Goal: Book appointment/travel/reservation: Book appointment/travel/reservation

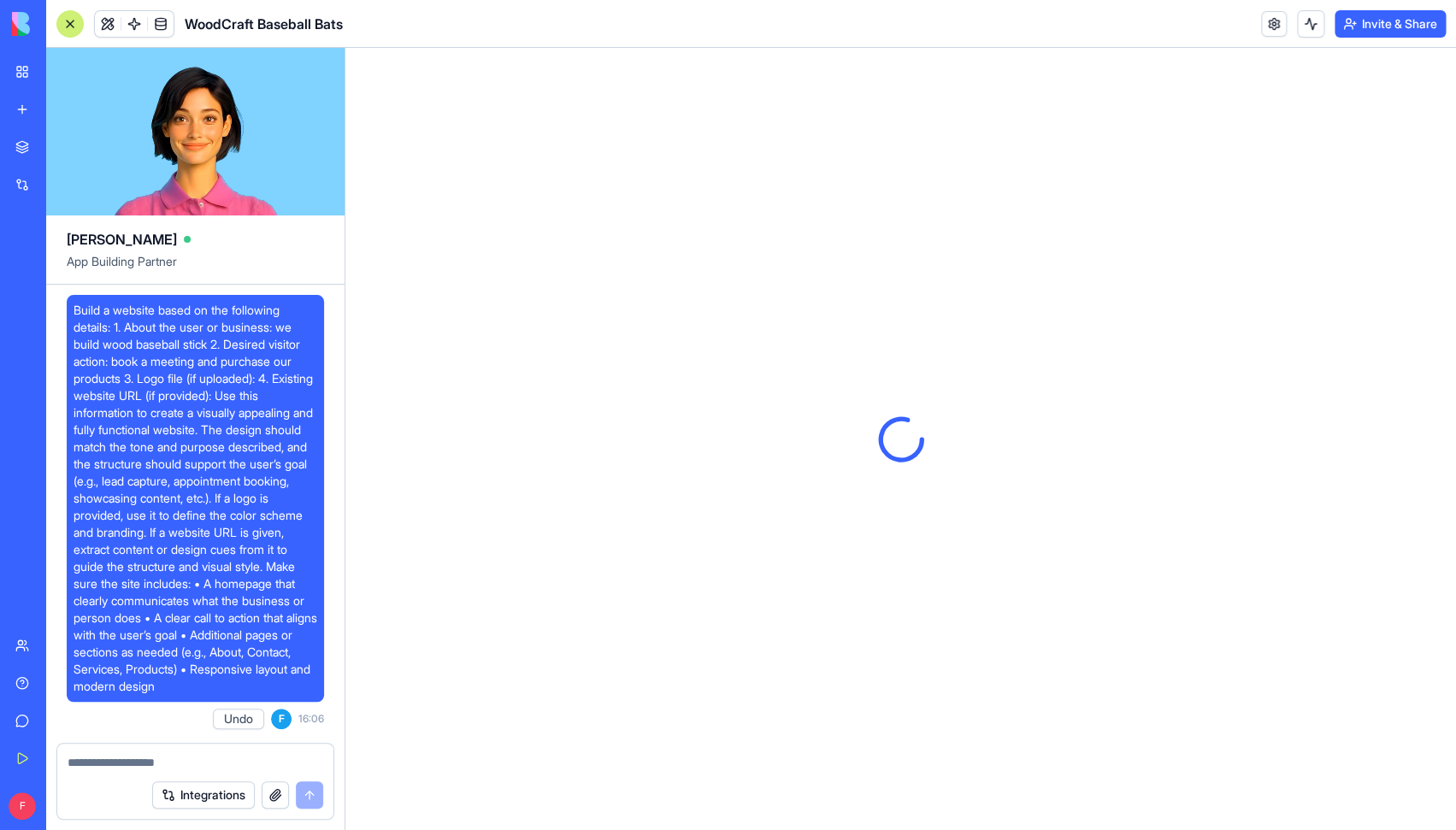
scroll to position [1683, 0]
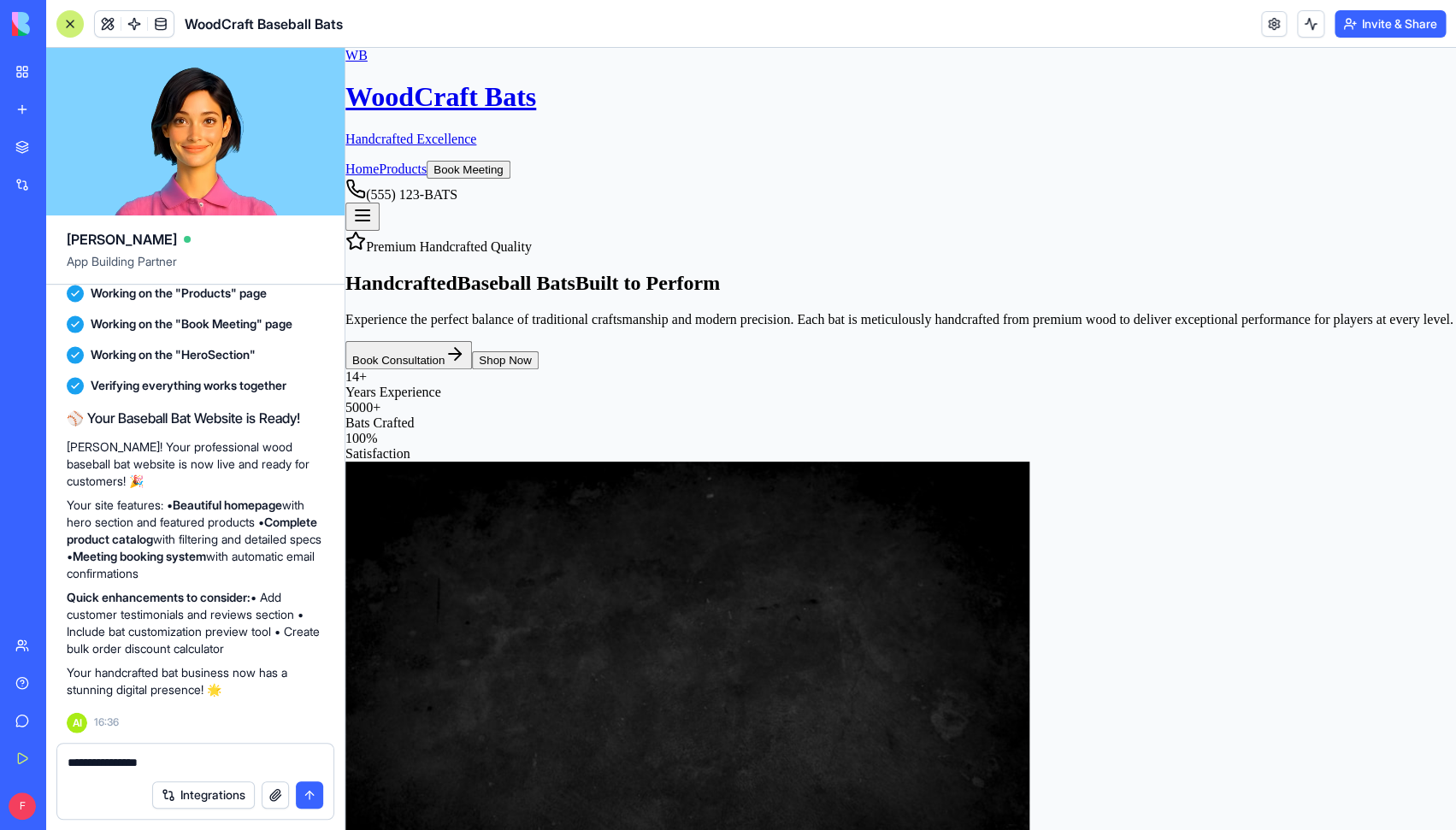
type textarea "**********"
drag, startPoint x: 160, startPoint y: 763, endPoint x: 32, endPoint y: 756, distance: 128.2
click at [67, 756] on textarea "**********" at bounding box center [195, 763] width 256 height 18
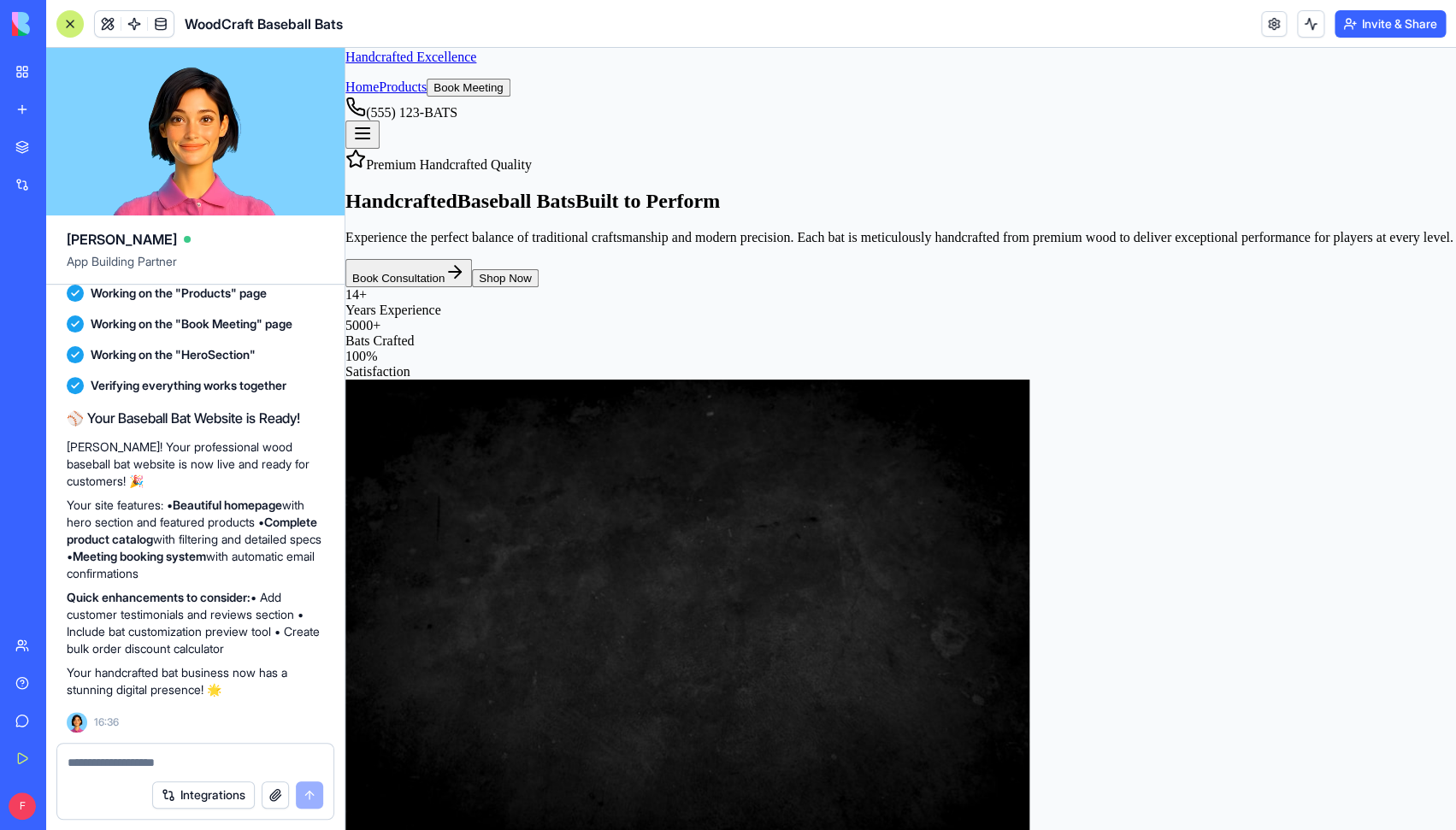
scroll to position [0, 0]
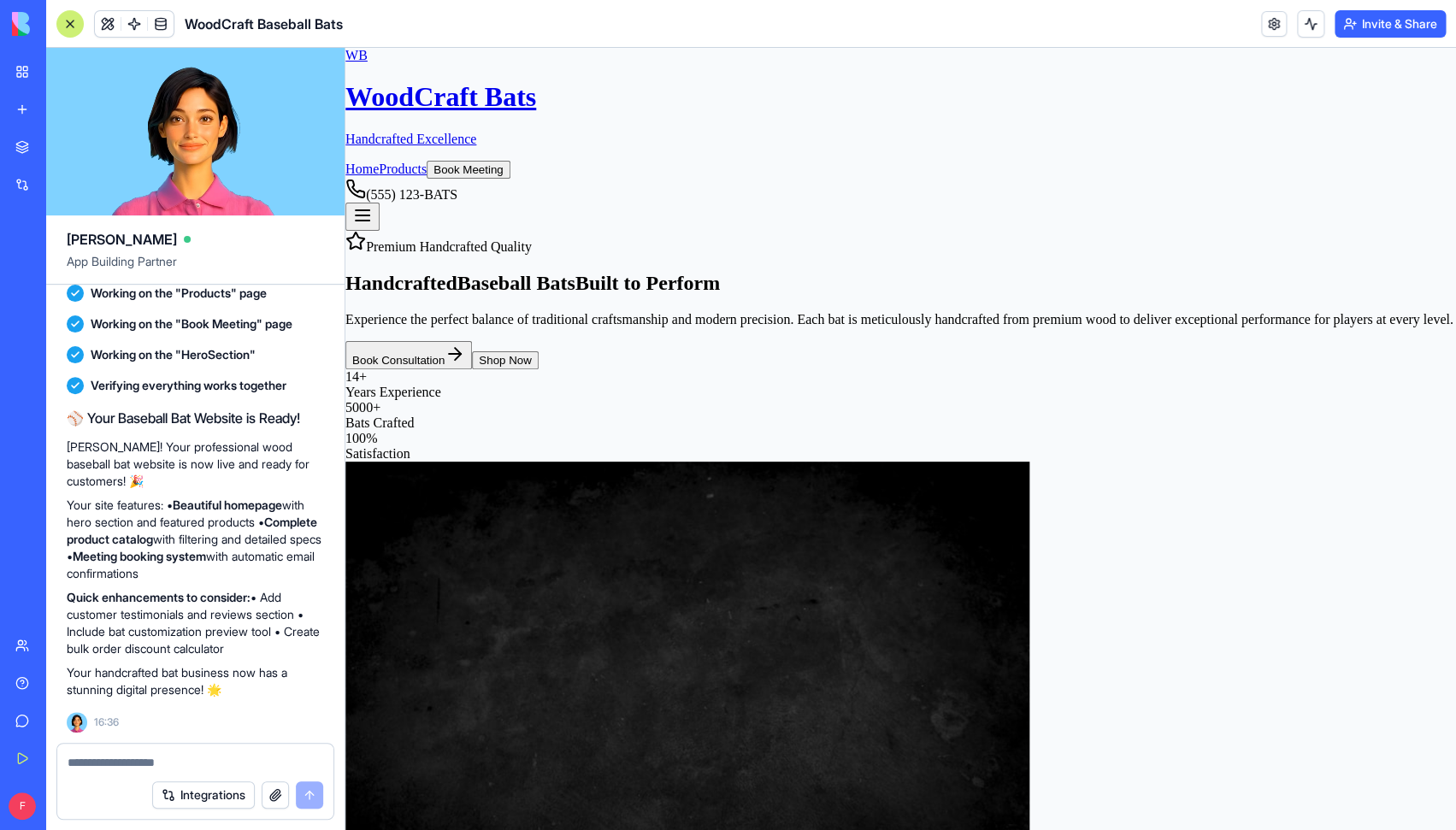
click at [427, 161] on link "Products" at bounding box center [402, 168] width 48 height 15
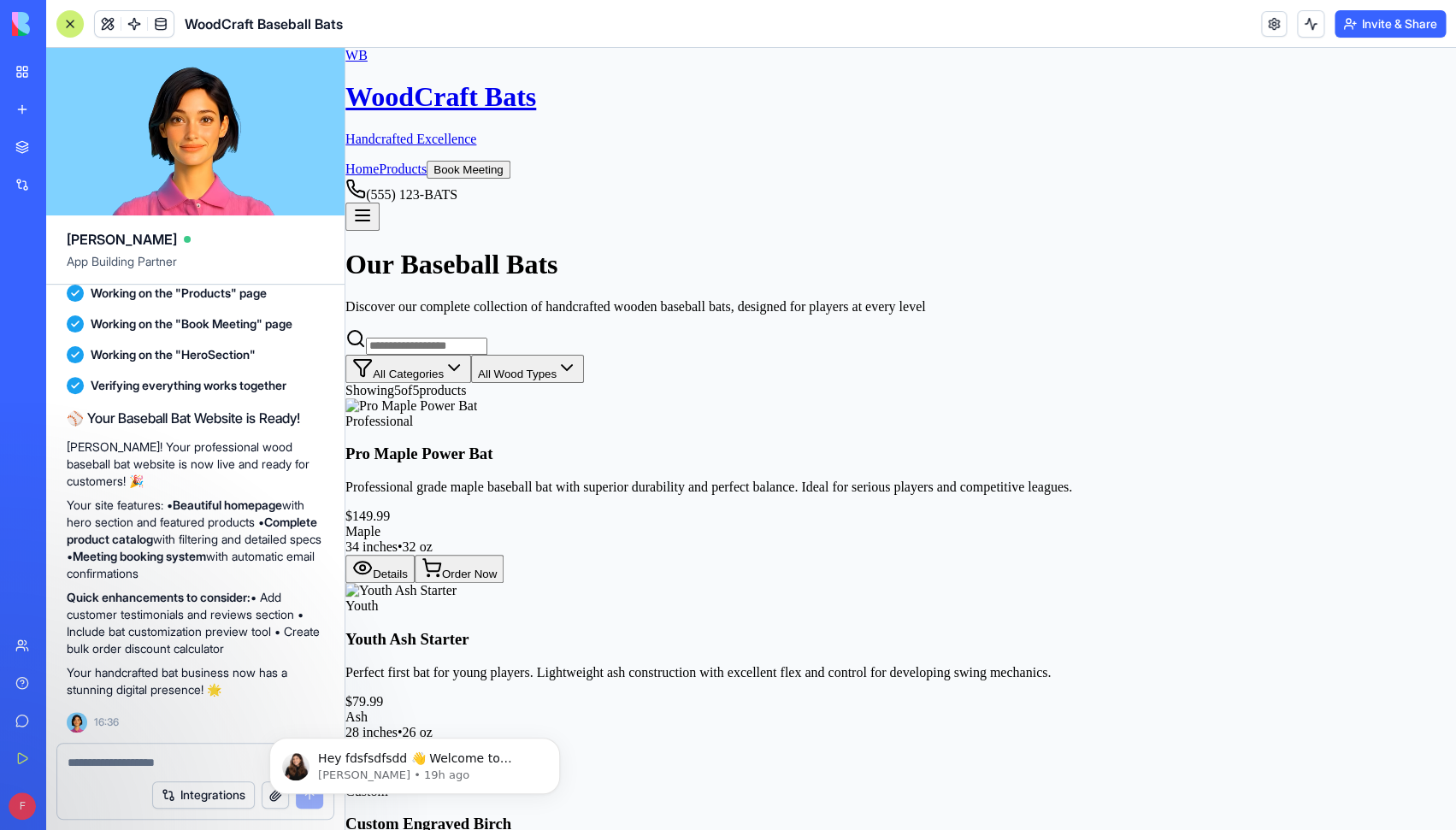
click at [379, 161] on link "Home" at bounding box center [362, 168] width 33 height 15
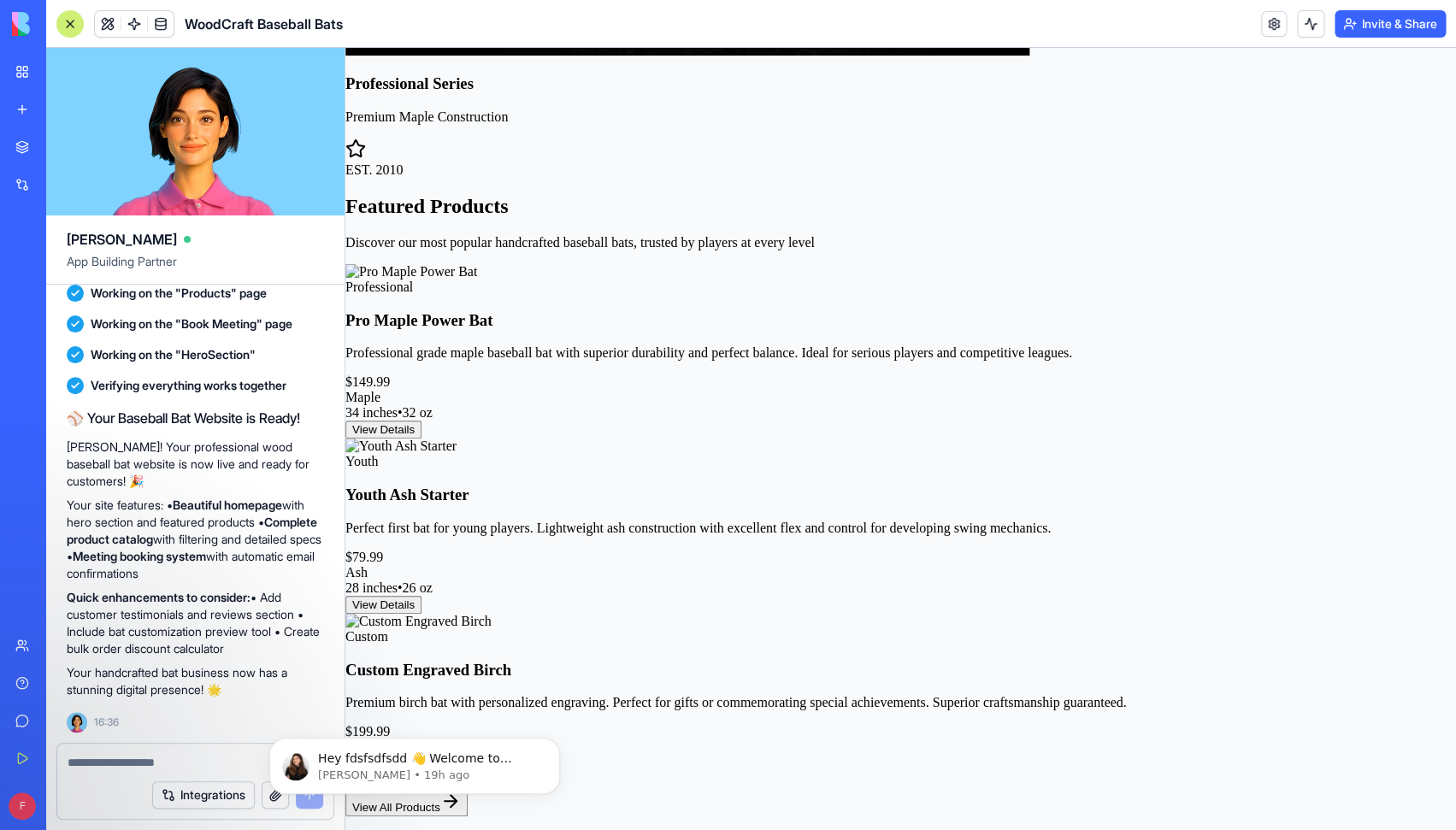
scroll to position [1067, 0]
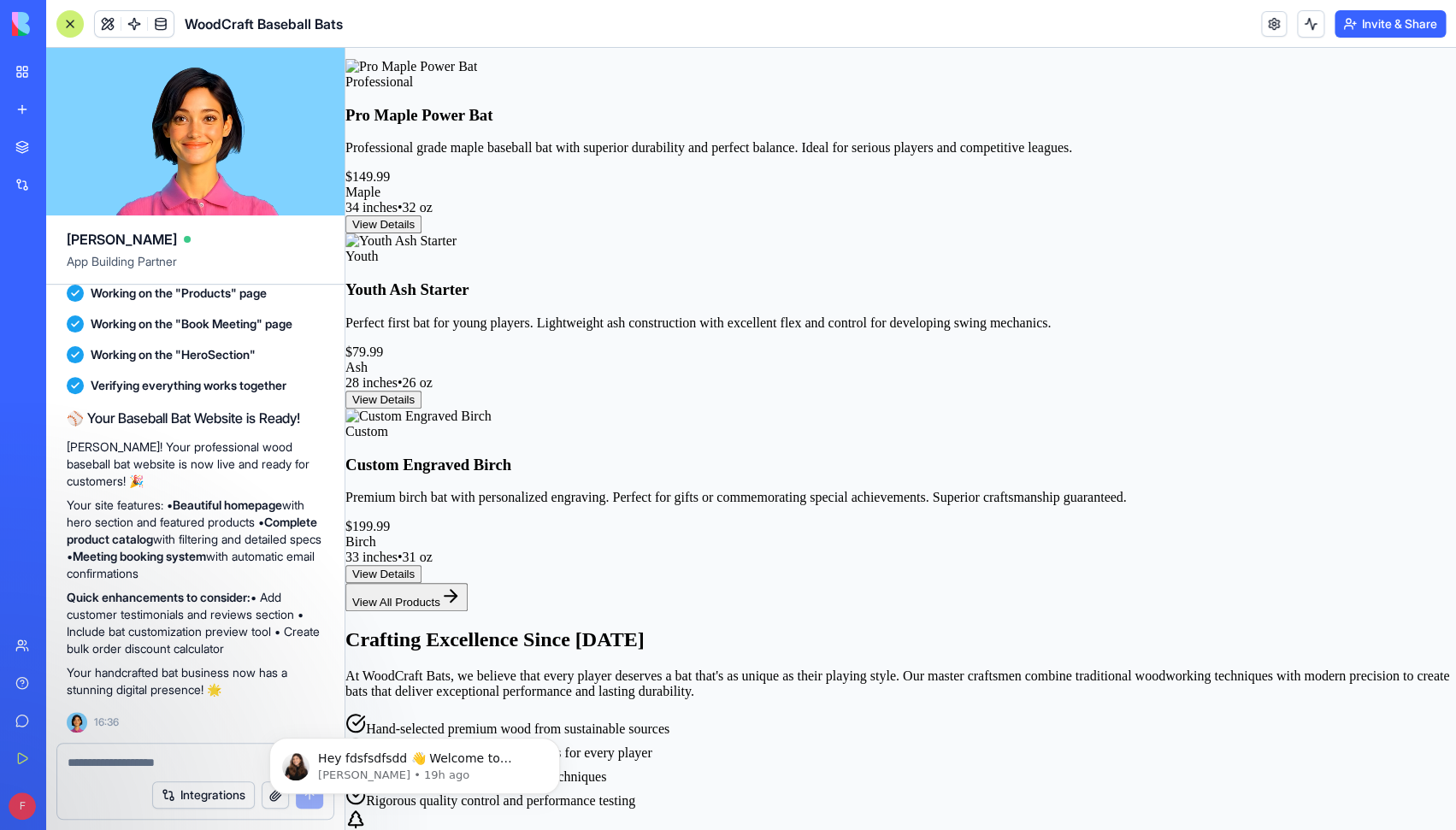
click at [467, 583] on button "View All Products" at bounding box center [406, 597] width 122 height 28
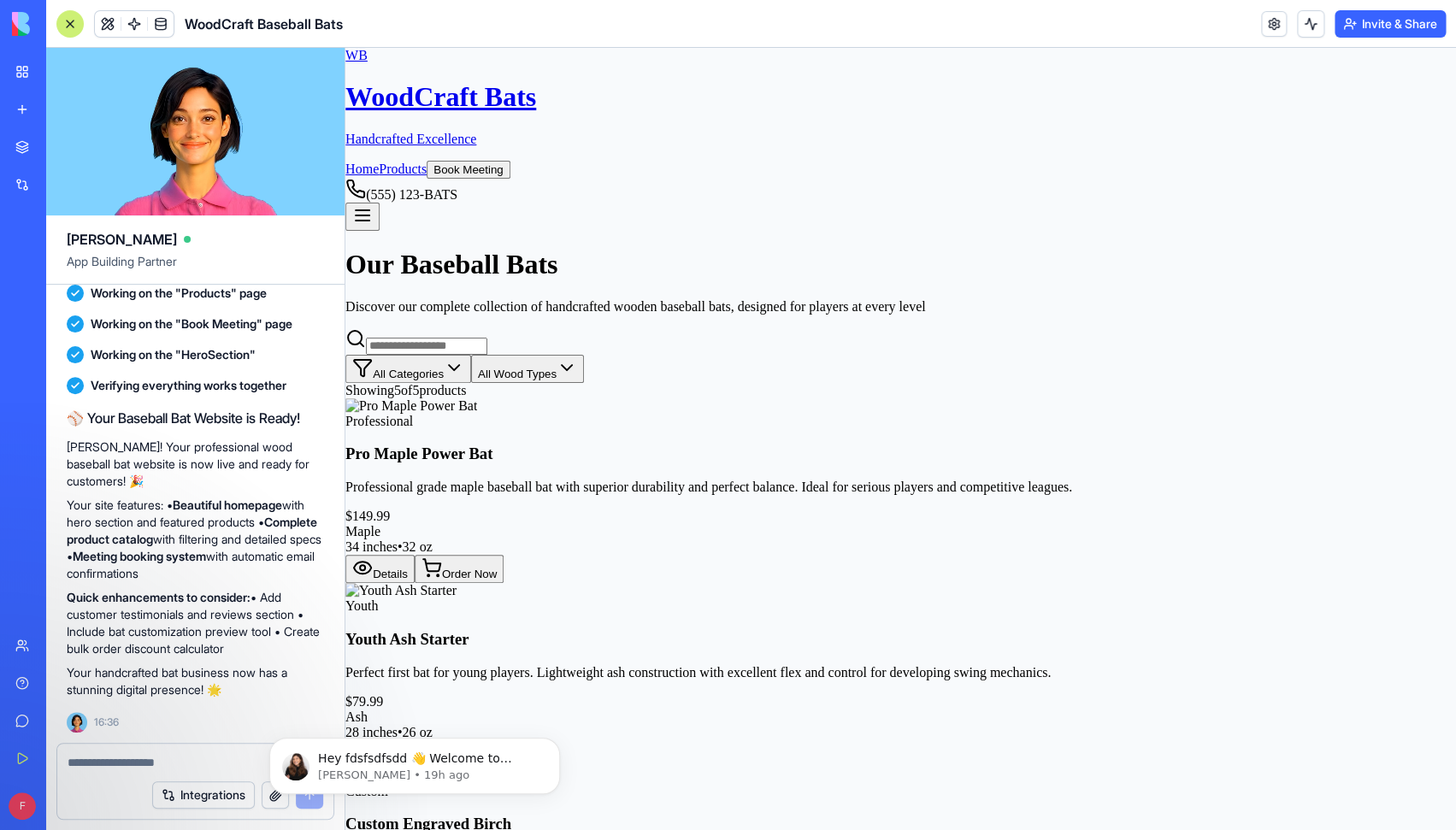
click at [379, 161] on link "Home" at bounding box center [362, 168] width 33 height 15
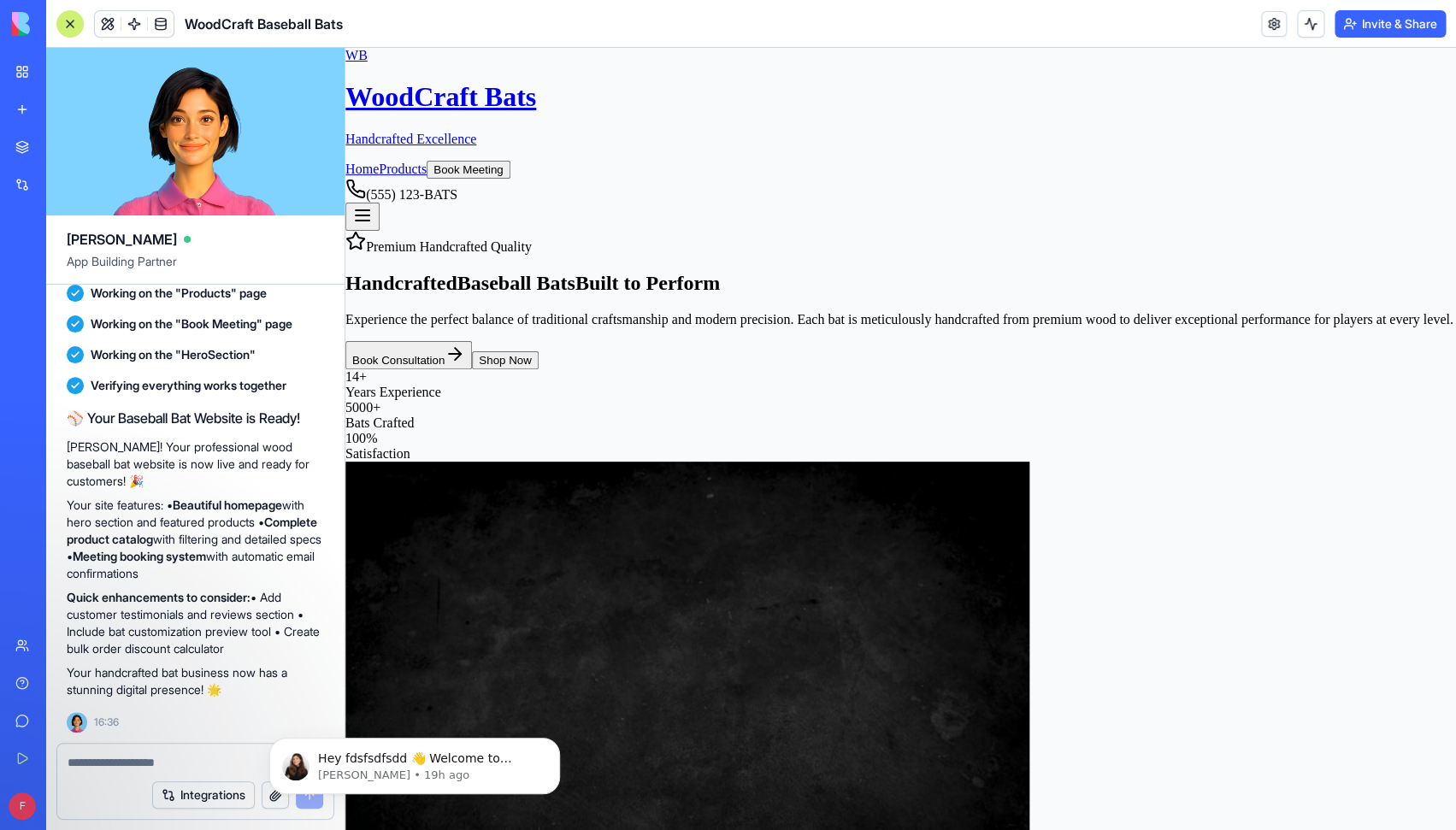
click at [427, 161] on link "Products" at bounding box center [402, 168] width 48 height 15
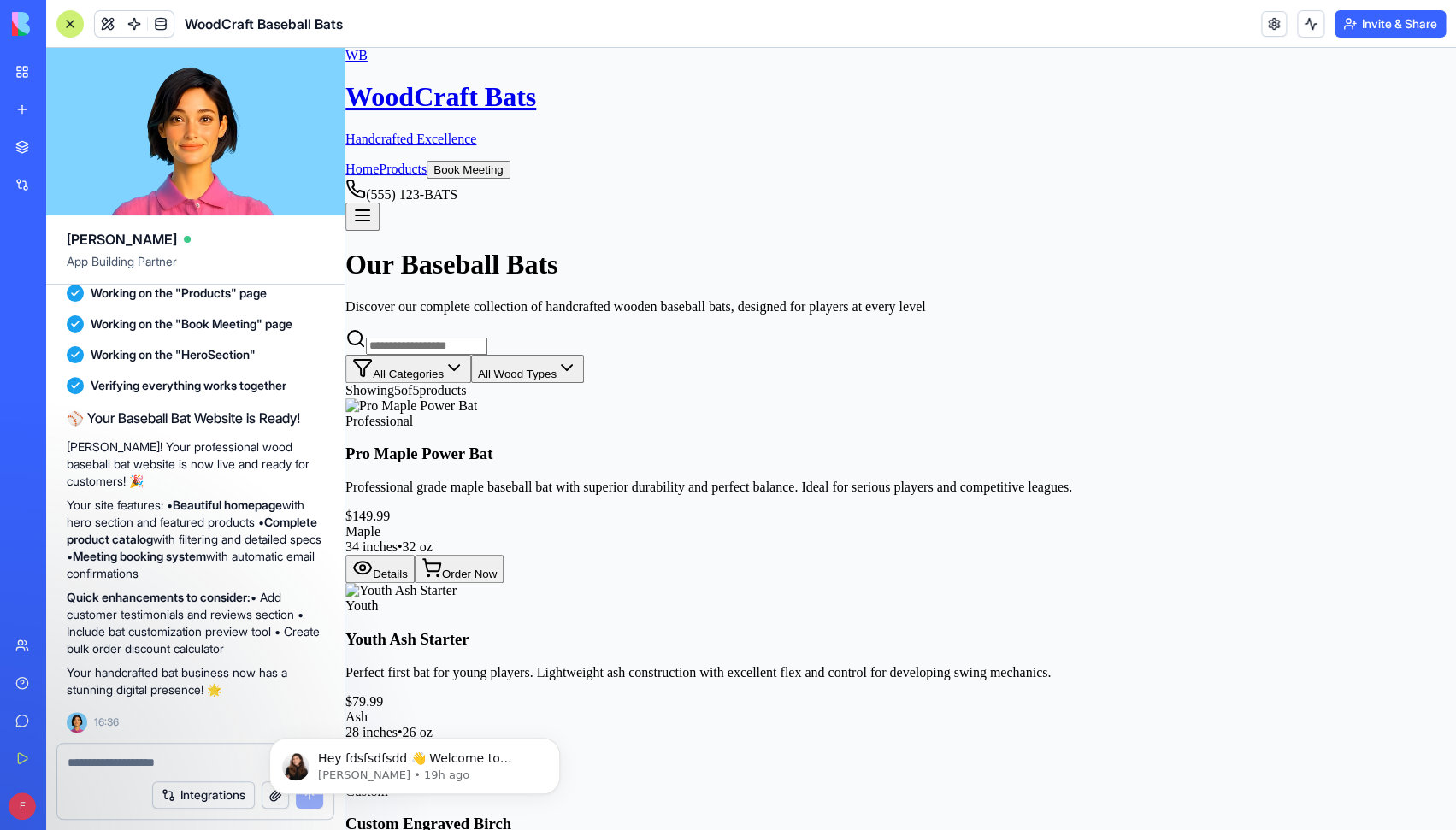
click at [510, 160] on button "Book Meeting" at bounding box center [469, 169] width 84 height 18
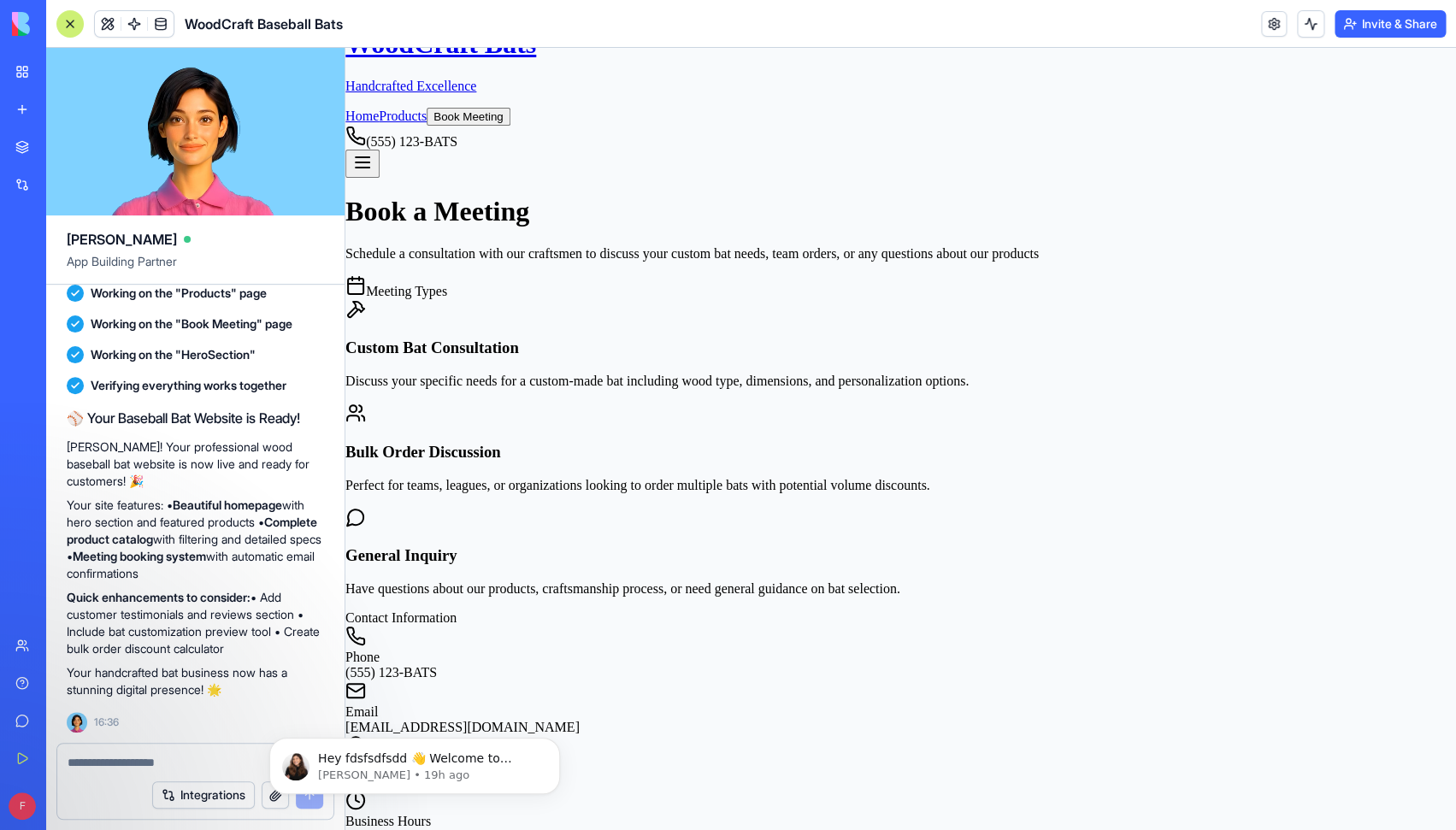
scroll to position [54, 0]
type input "*****"
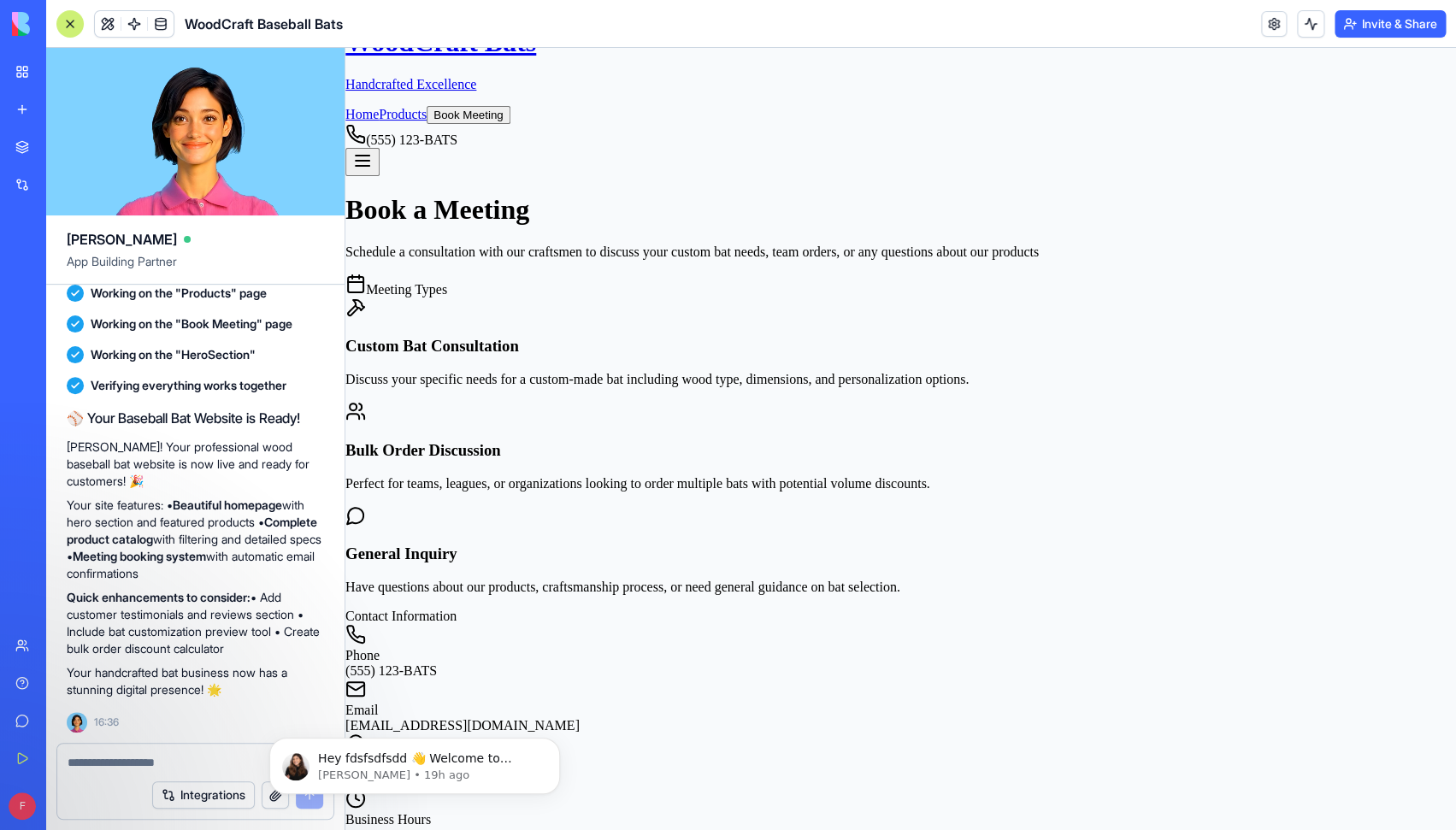
type input "**********"
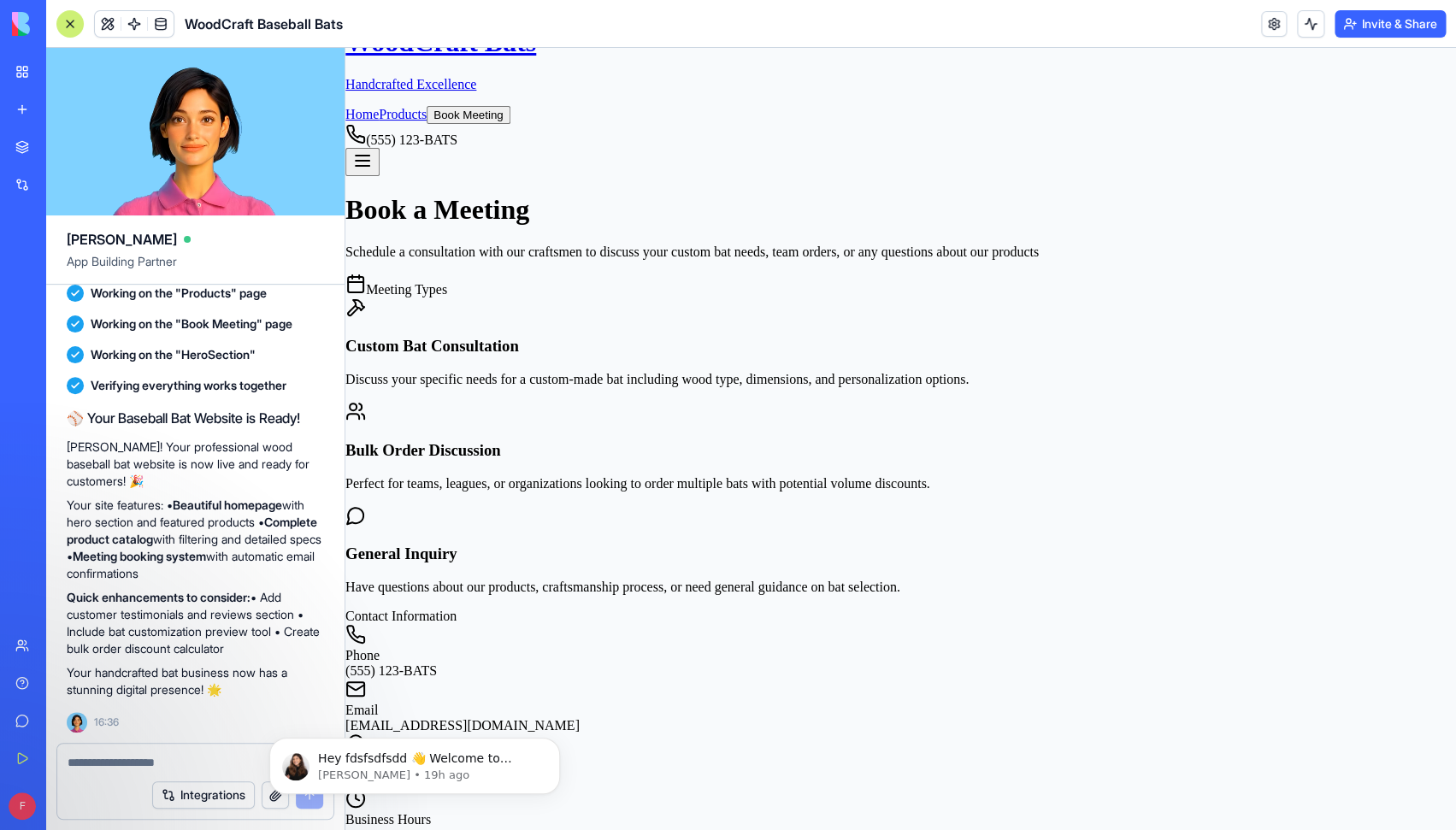
type input "**********"
click at [997, 505] on html "**********" at bounding box center [900, 843] width 1111 height 1700
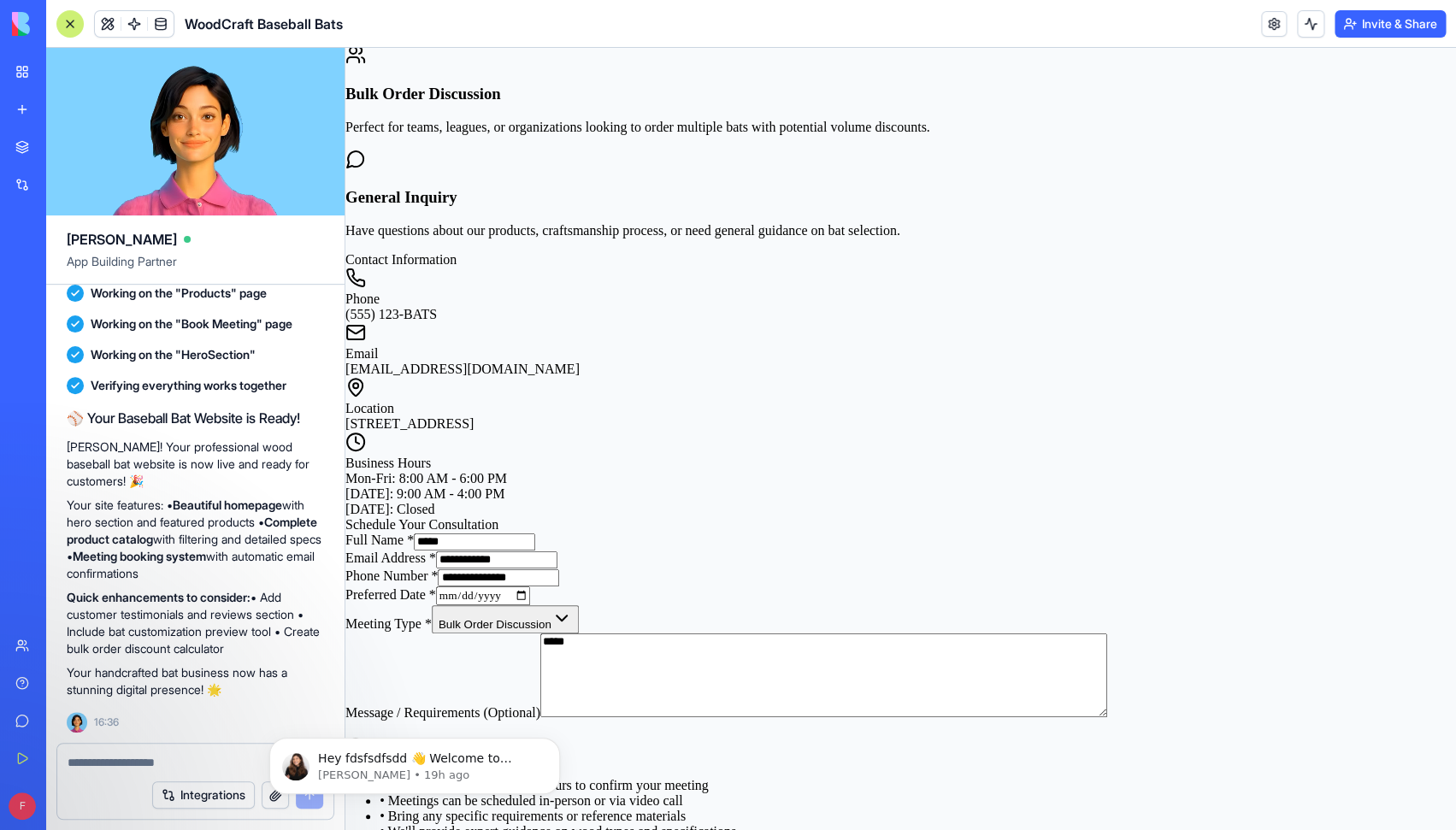
scroll to position [410, 0]
type textarea "*****"
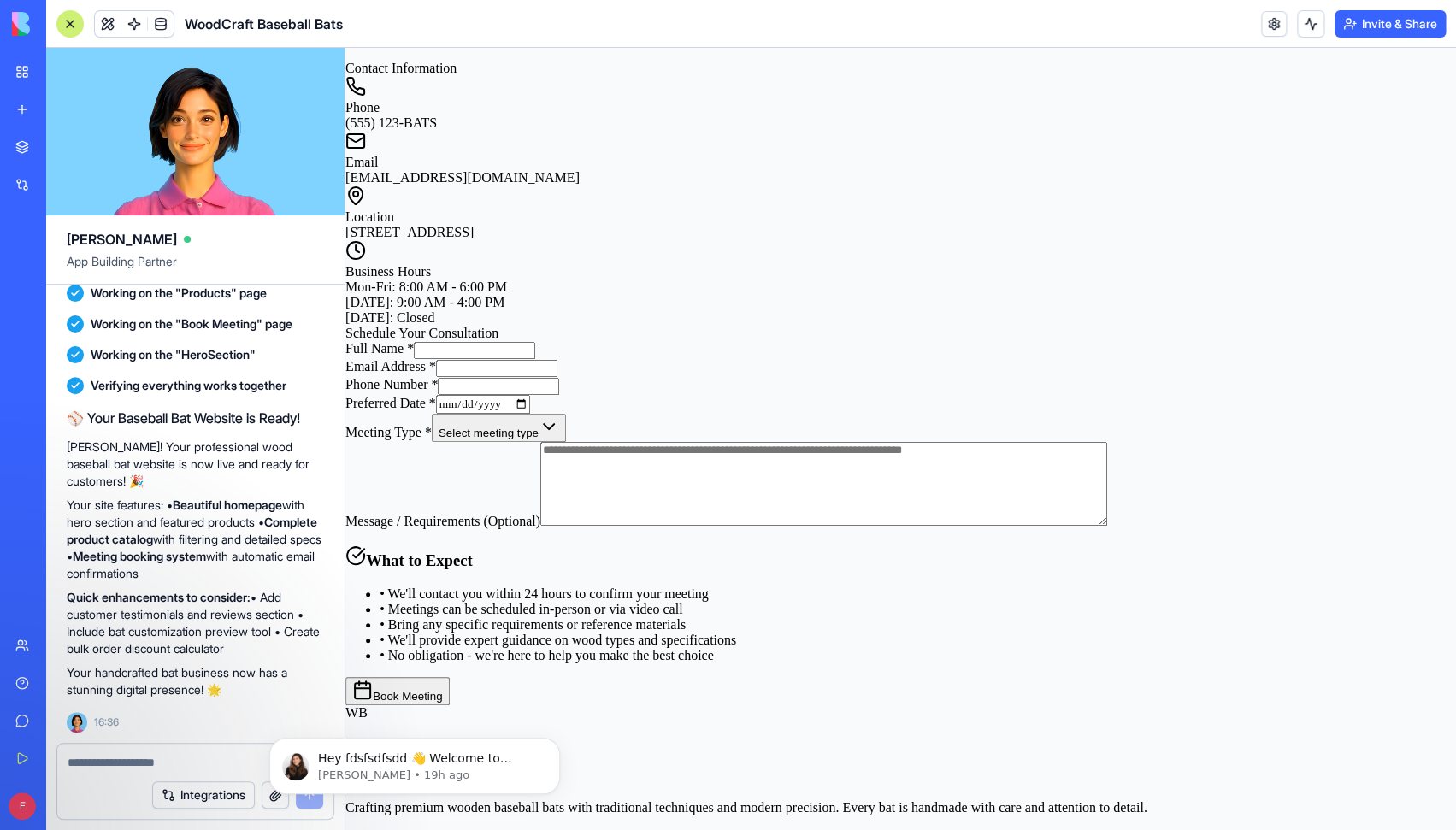
scroll to position [615, 0]
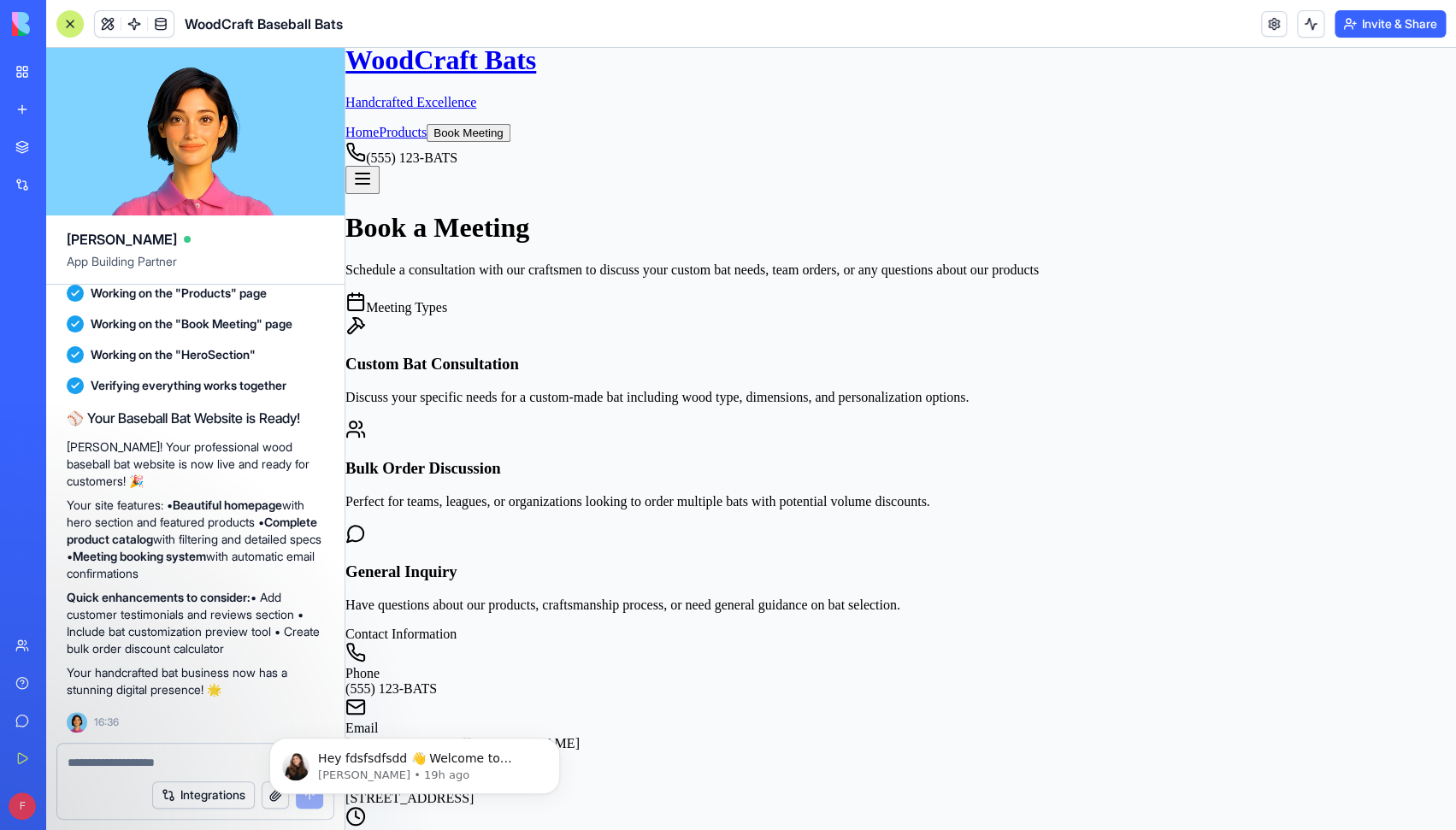
scroll to position [0, 0]
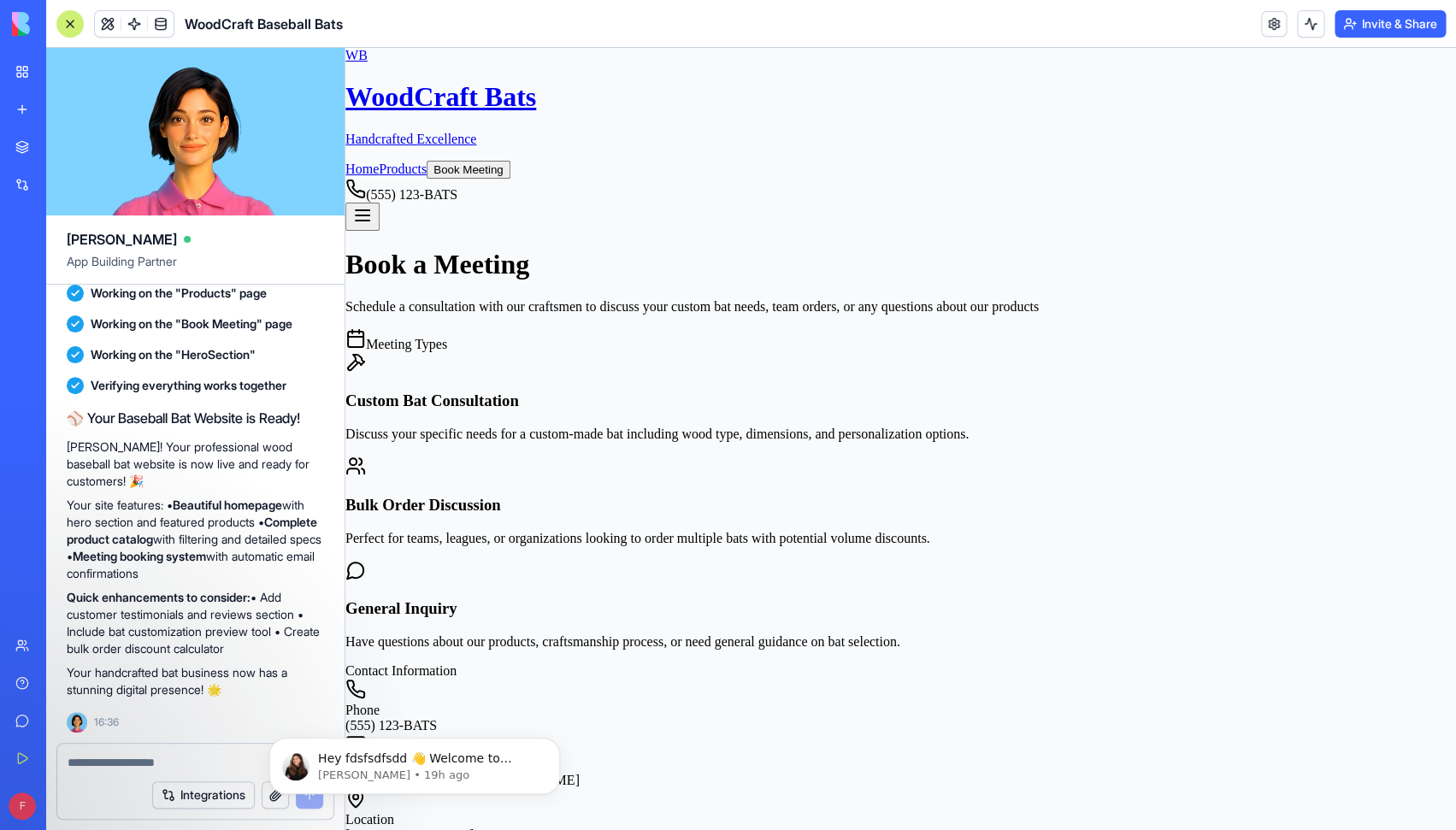
click at [427, 161] on link "Products" at bounding box center [402, 168] width 48 height 15
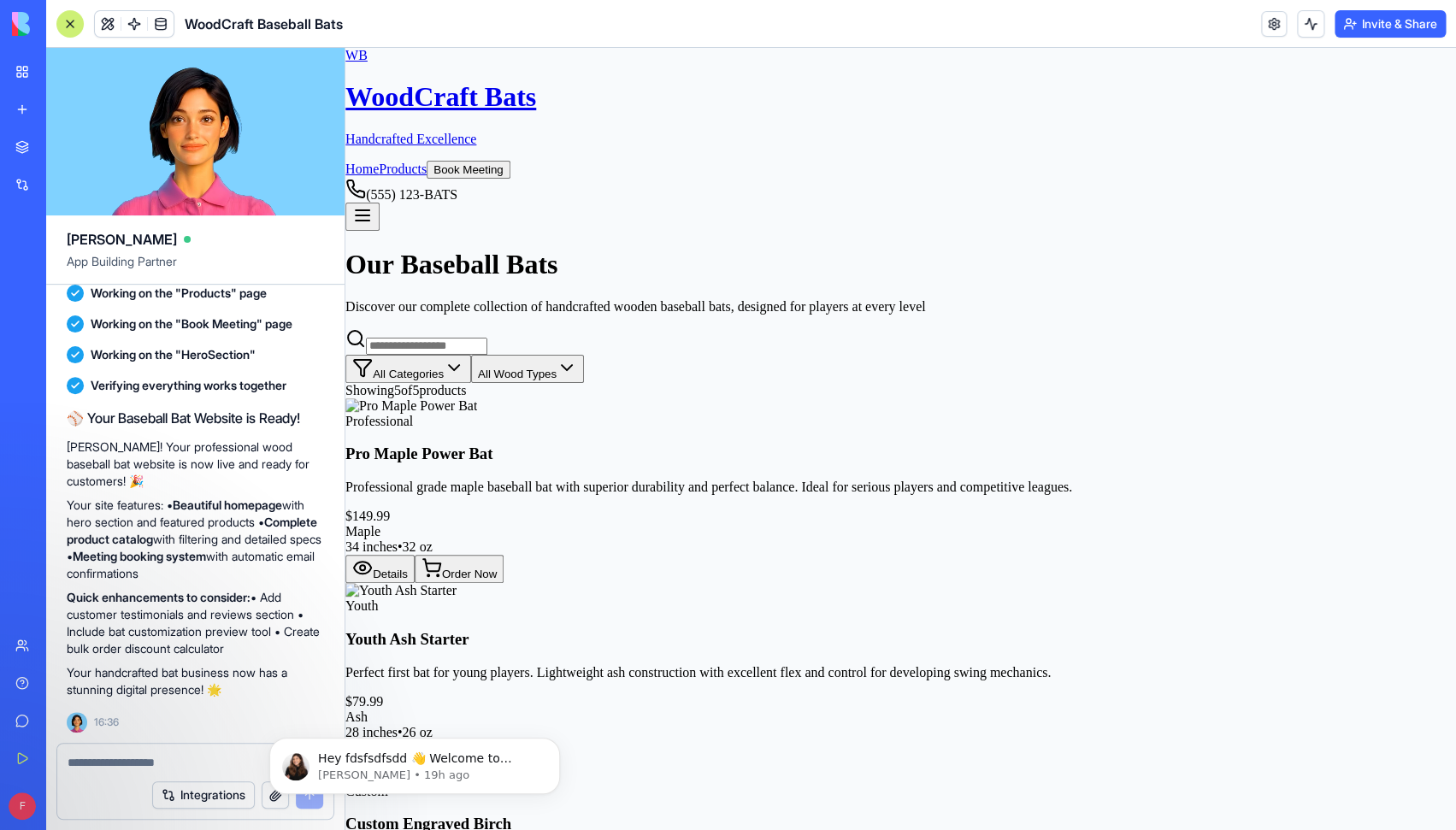
click at [379, 161] on link "Home" at bounding box center [362, 168] width 33 height 15
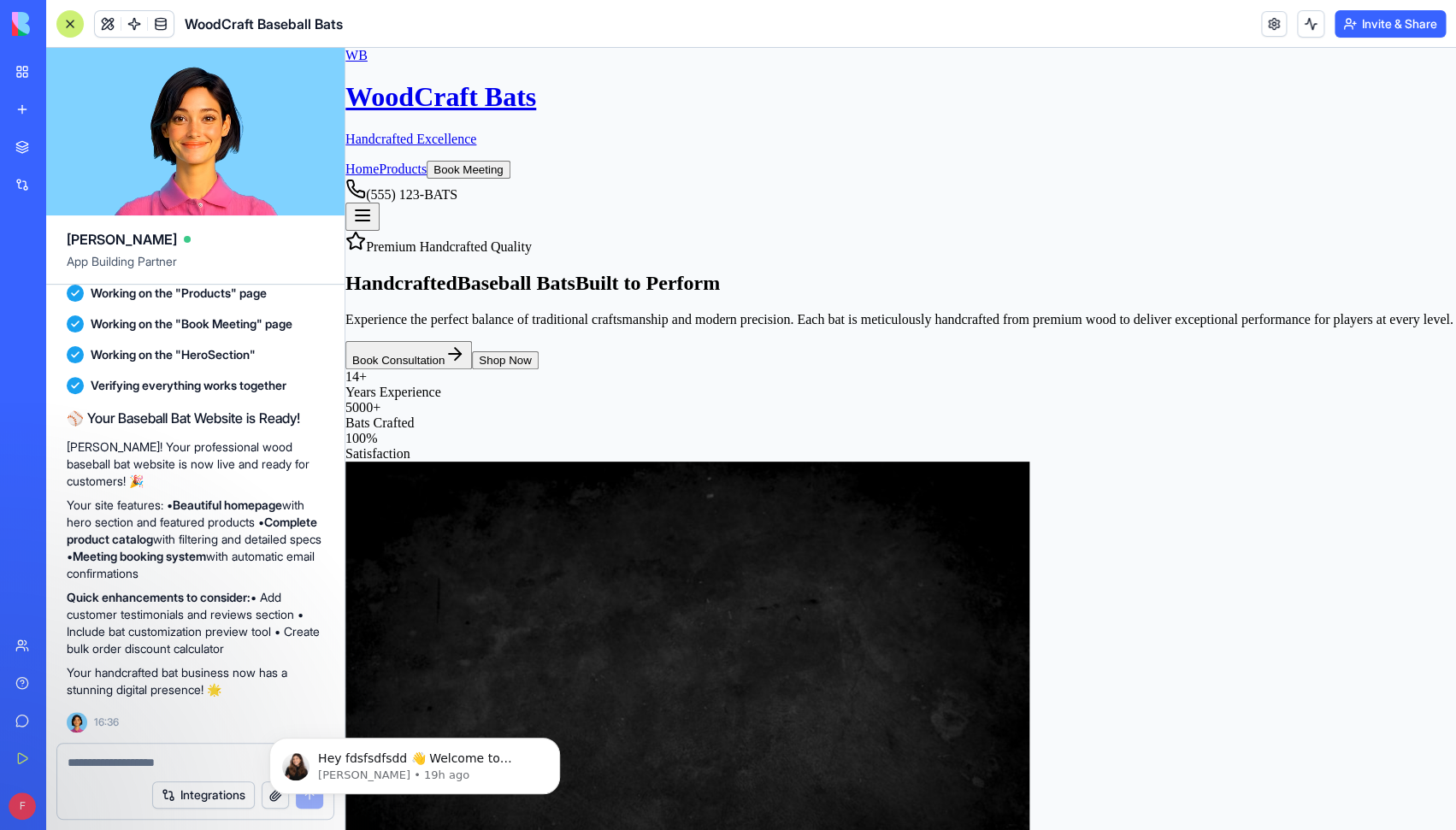
click at [427, 161] on link "Products" at bounding box center [402, 168] width 48 height 15
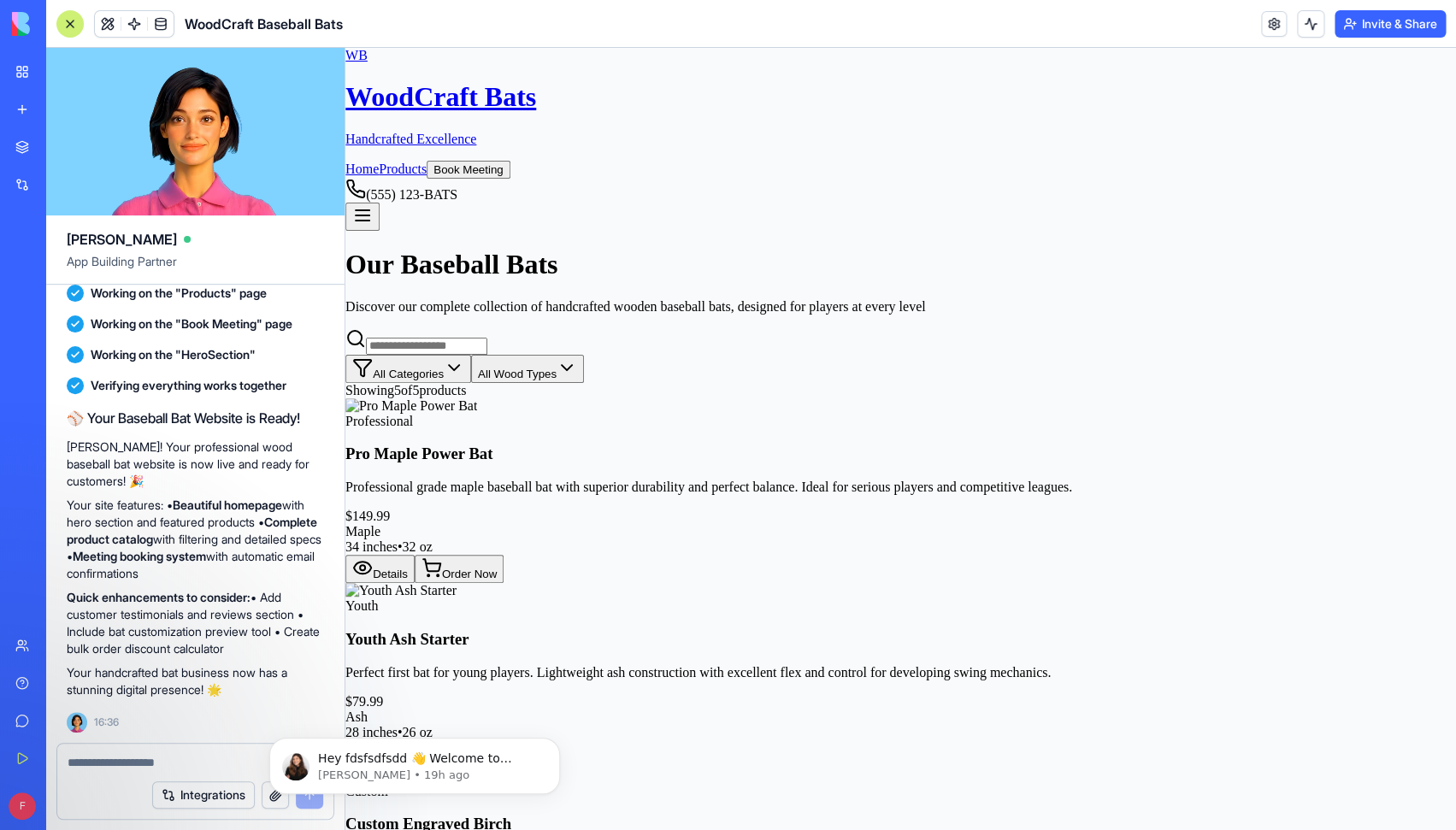
click at [510, 160] on button "Book Meeting" at bounding box center [469, 169] width 84 height 18
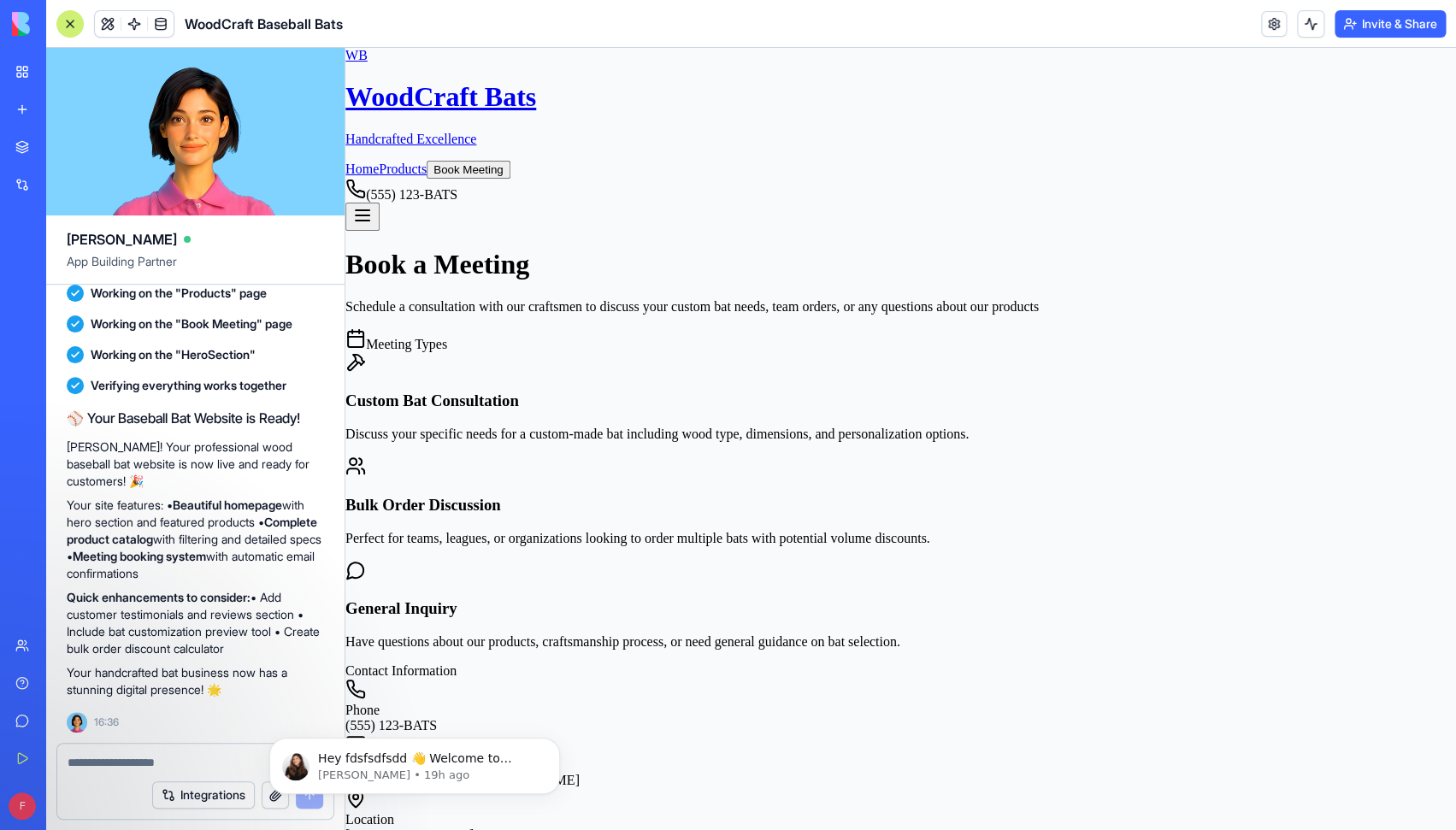
click at [379, 161] on link "Home" at bounding box center [362, 168] width 33 height 15
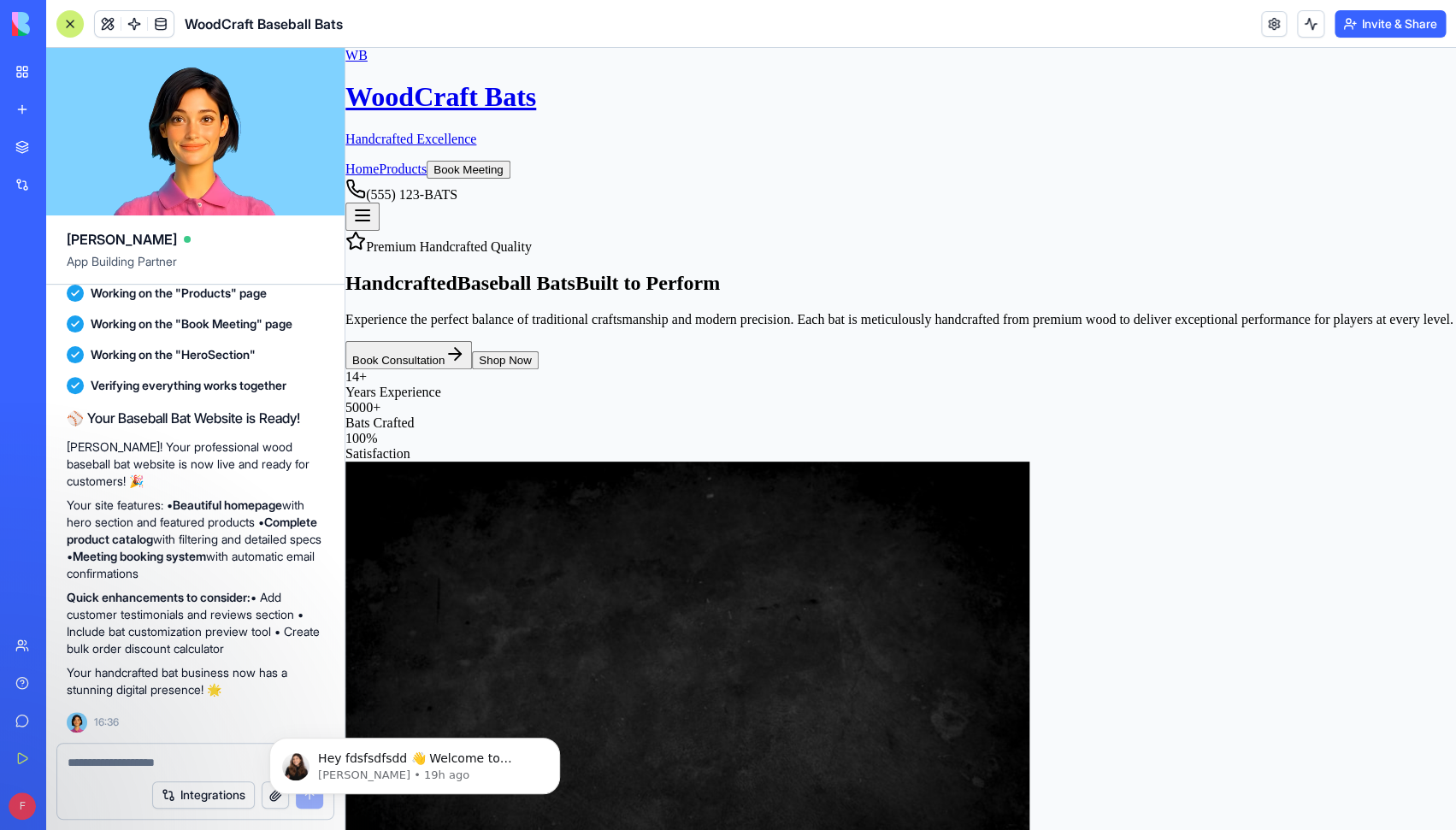
click at [427, 161] on link "Products" at bounding box center [402, 168] width 48 height 15
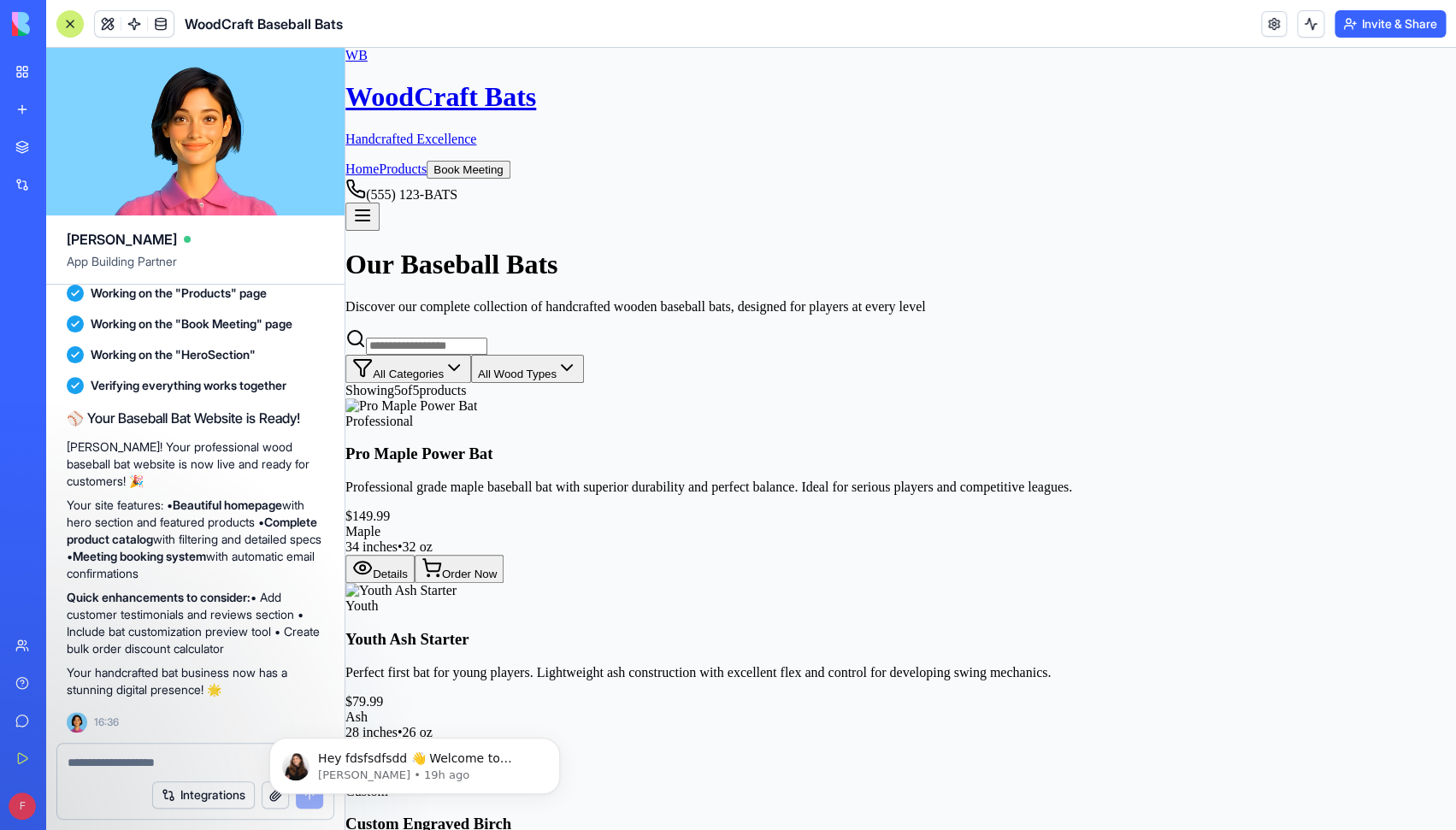
click at [379, 161] on link "Home" at bounding box center [362, 168] width 33 height 15
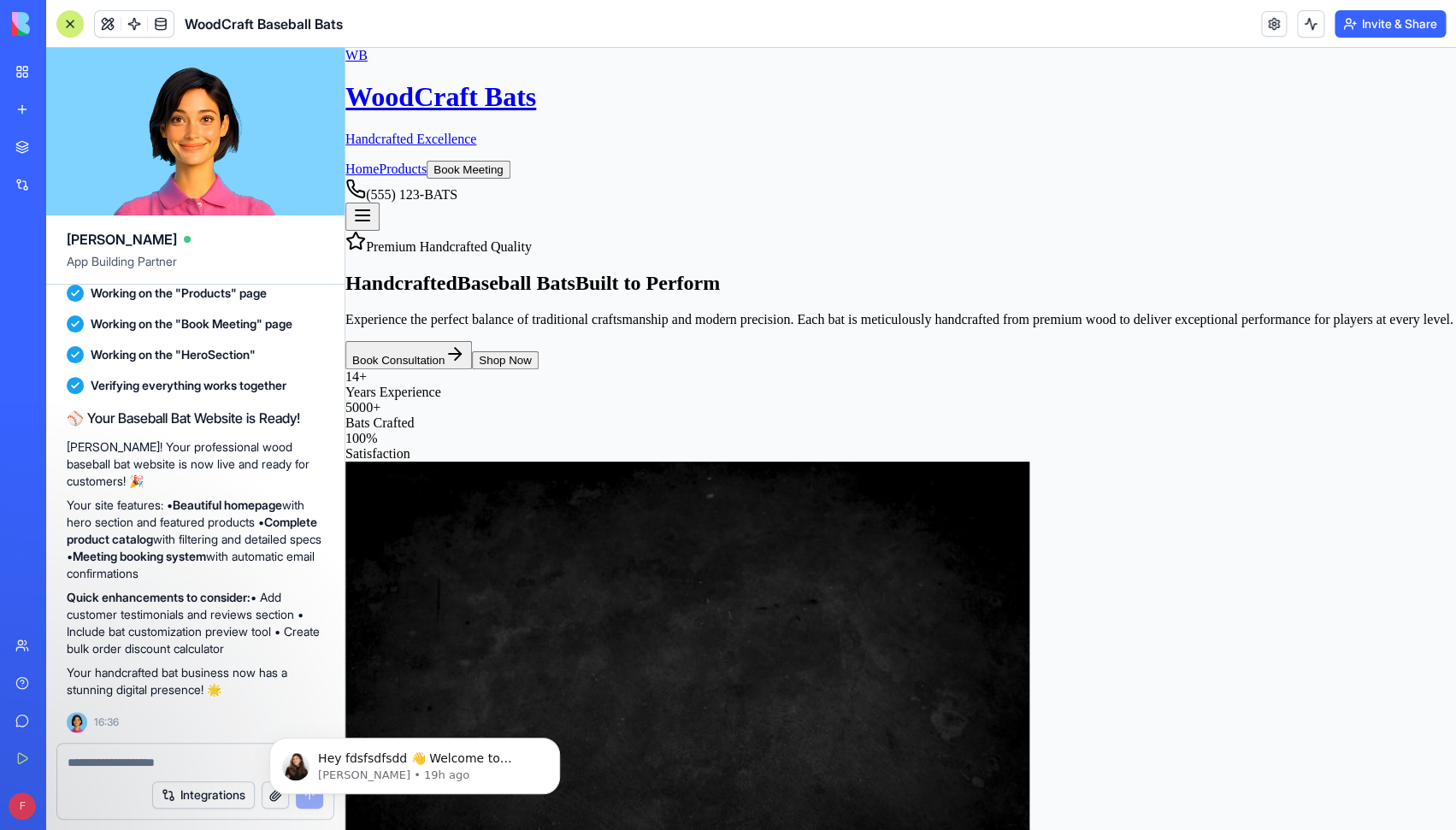
click at [379, 161] on link "Home" at bounding box center [362, 168] width 33 height 15
click at [427, 161] on link "Products" at bounding box center [402, 168] width 48 height 15
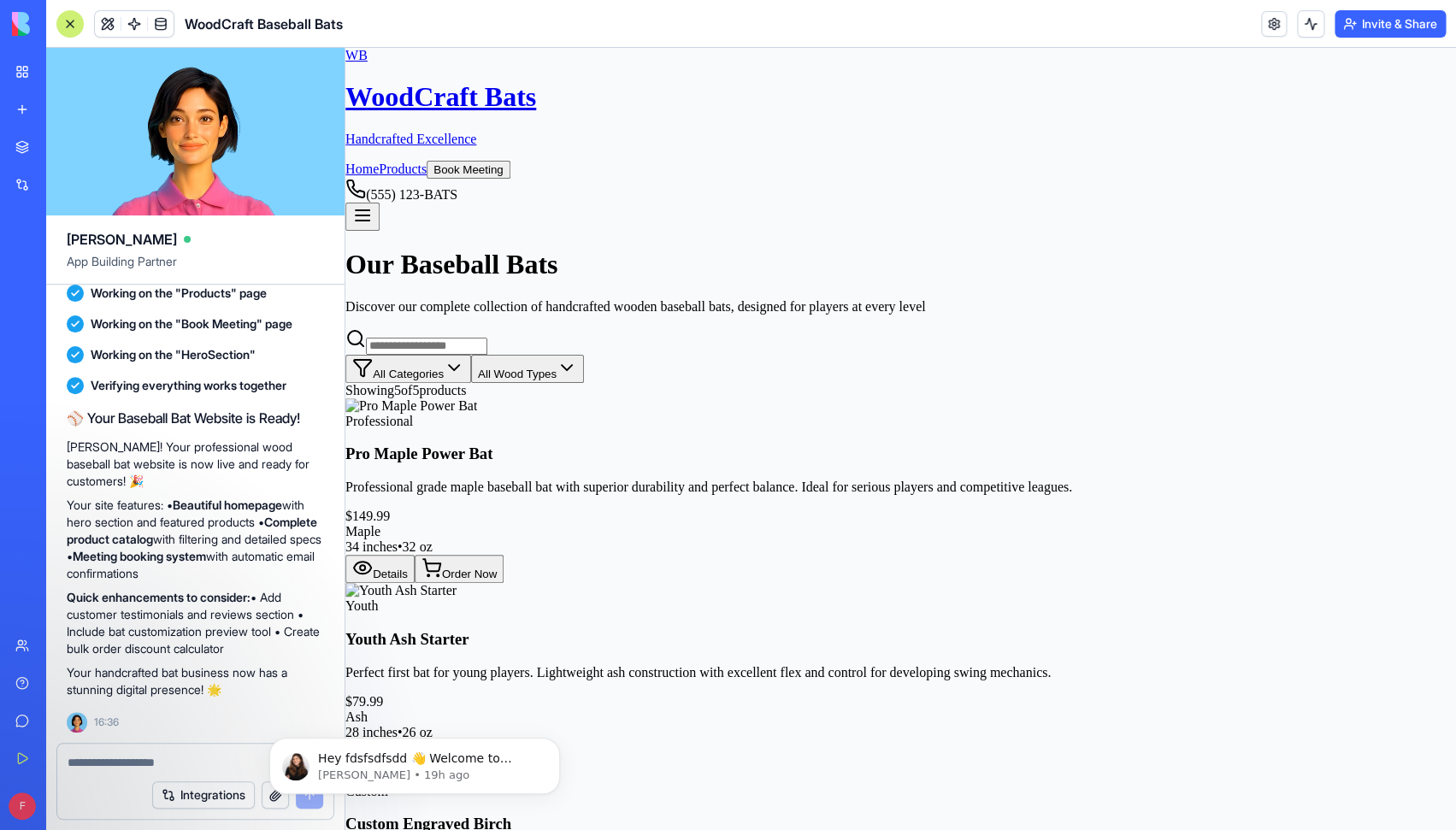
click at [477, 414] on img at bounding box center [411, 406] width 131 height 16
click at [457, 583] on img at bounding box center [401, 591] width 111 height 16
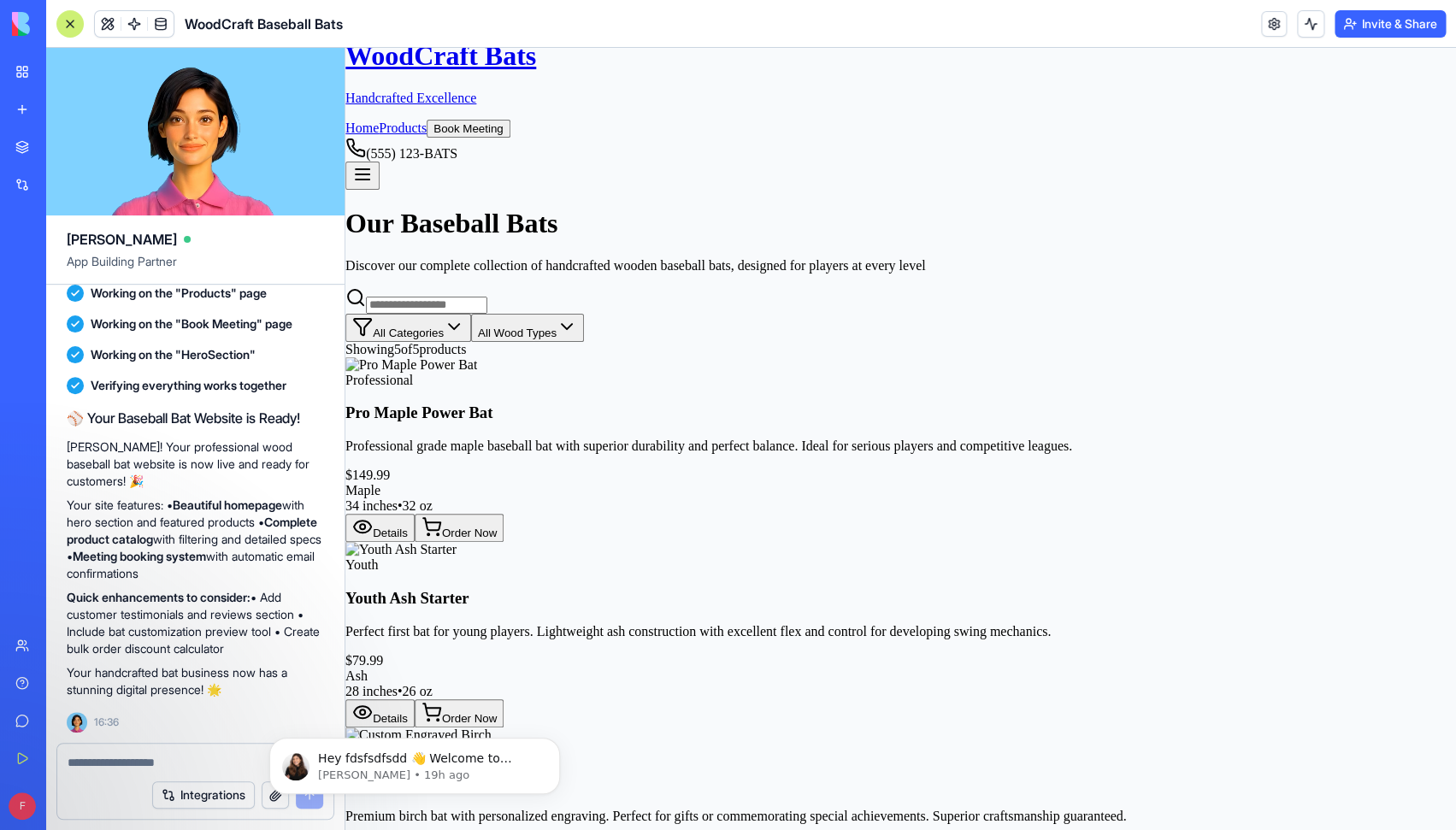
scroll to position [191, 0]
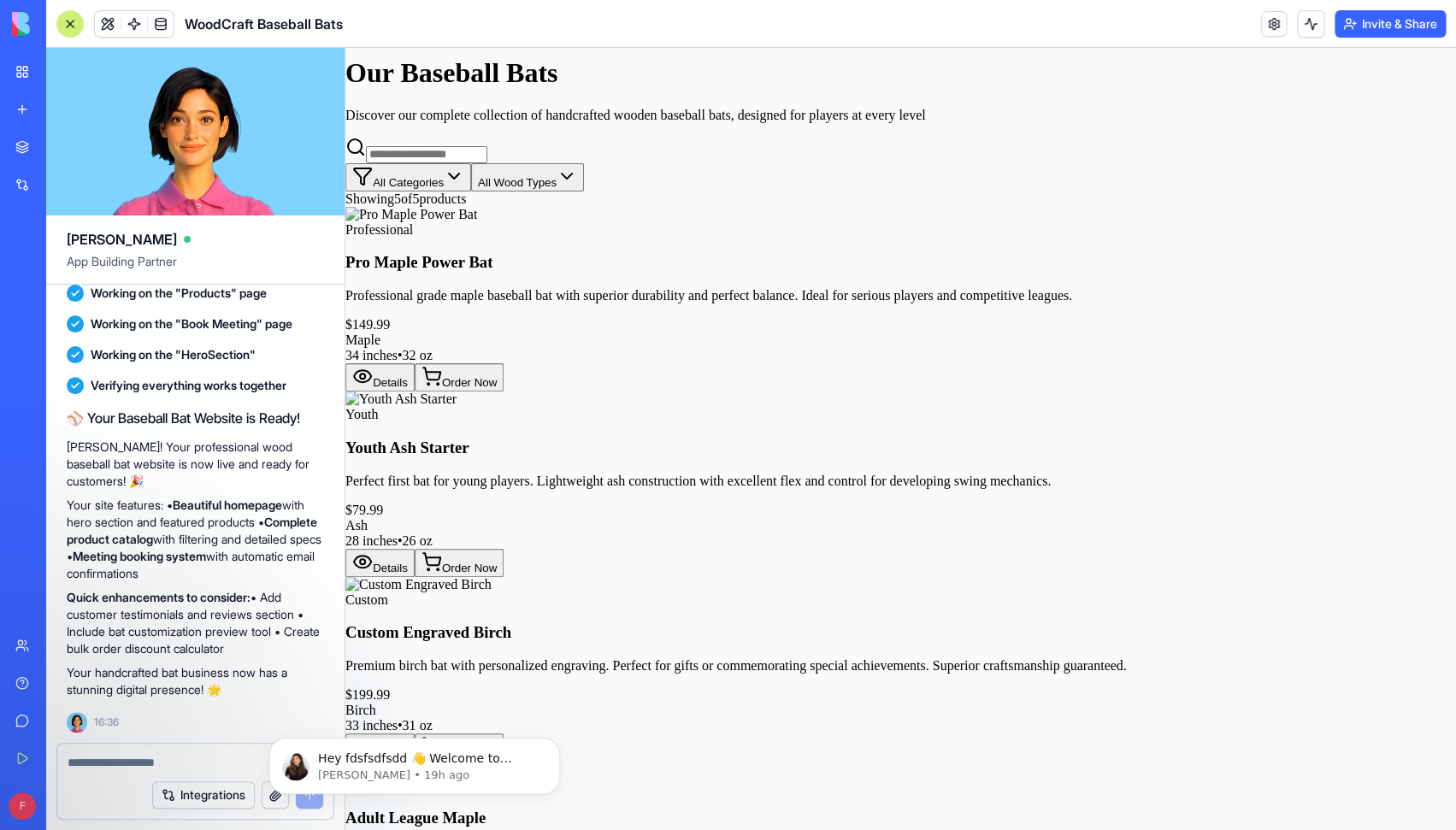
click at [415, 577] on button "Details" at bounding box center [380, 563] width 69 height 28
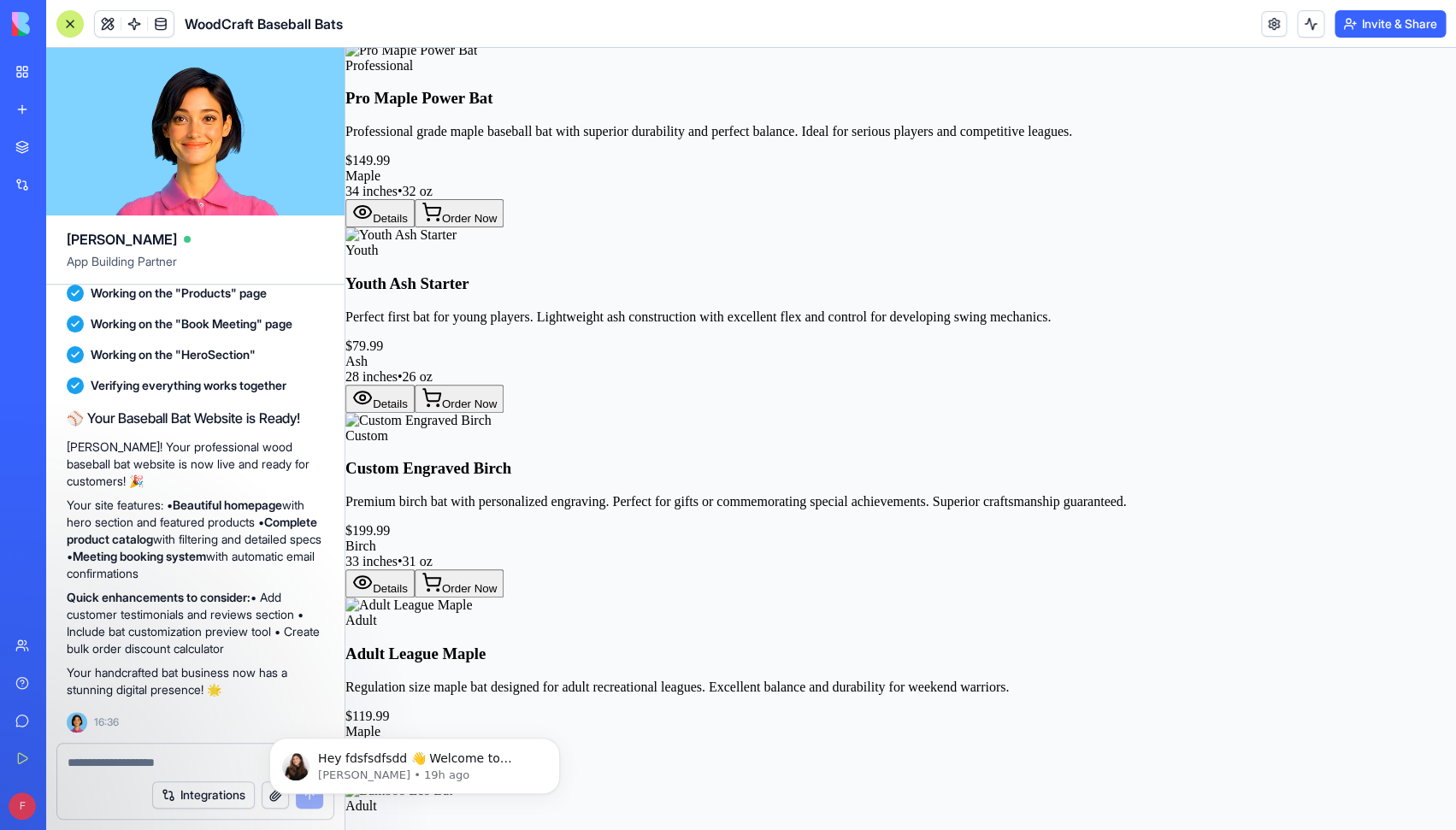
scroll to position [342, 0]
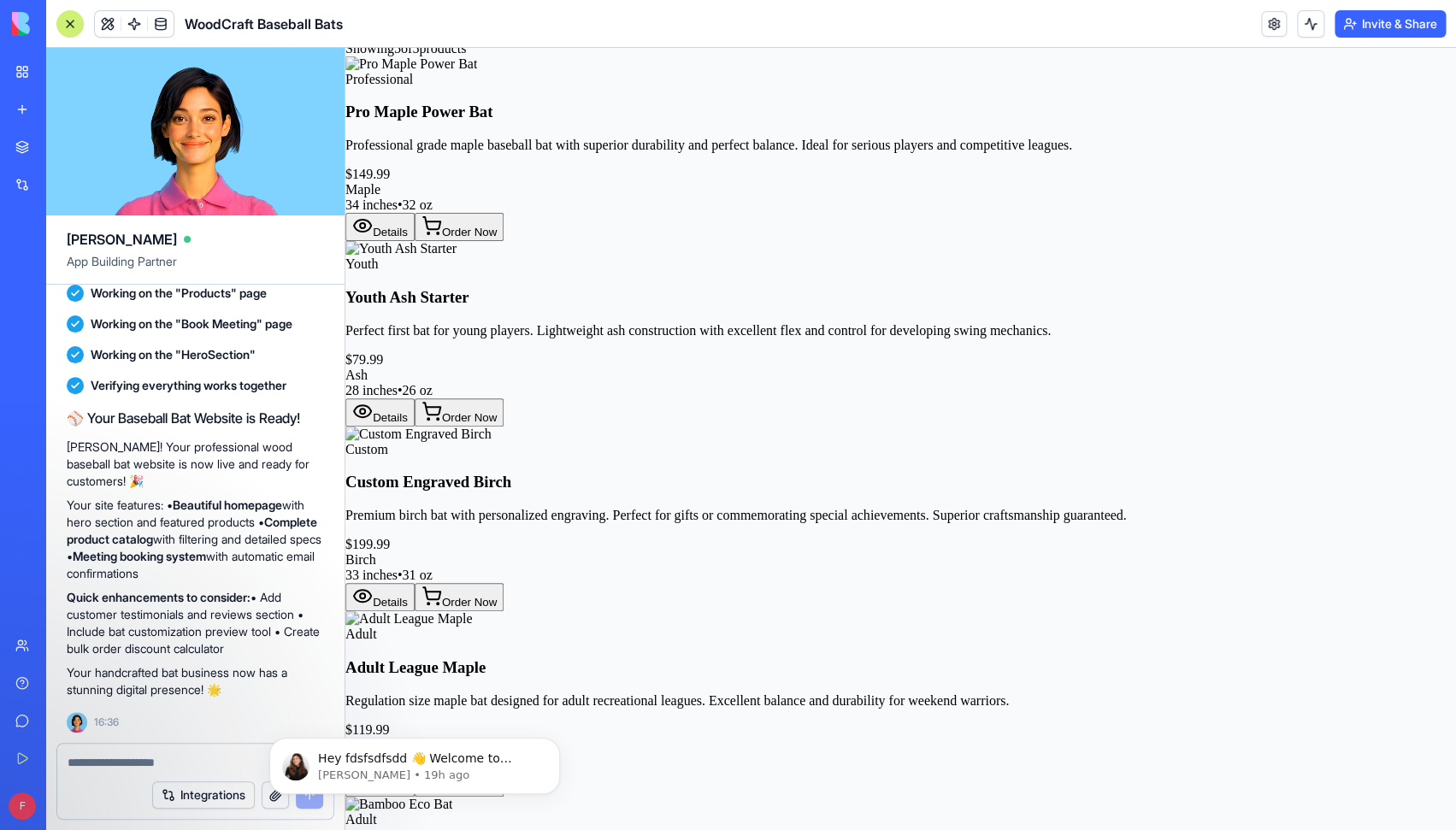
click at [415, 583] on button "Details" at bounding box center [380, 597] width 69 height 28
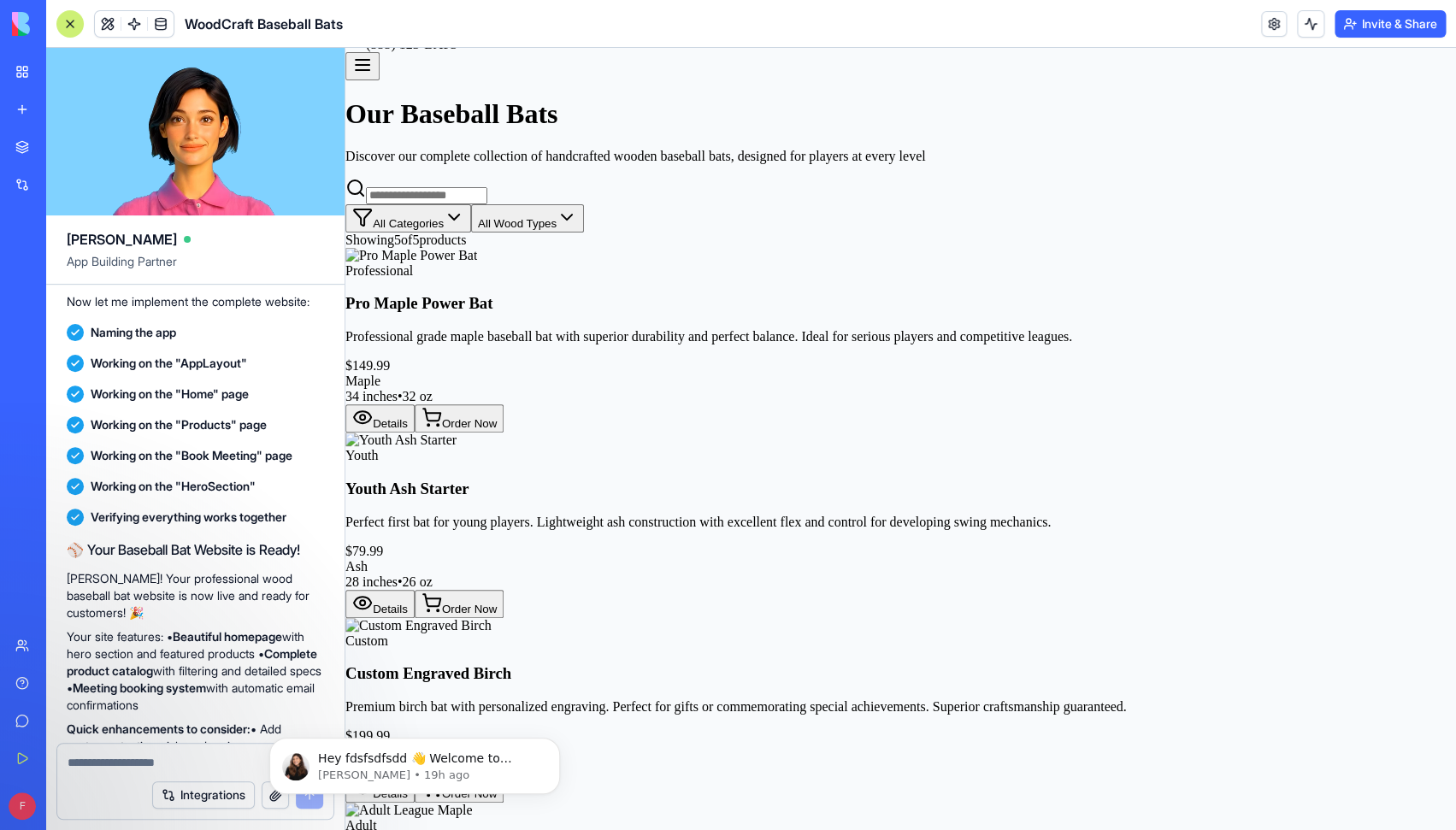
scroll to position [1466, 0]
click at [63, 191] on div "Integrations" at bounding box center [52, 185] width 22 height 18
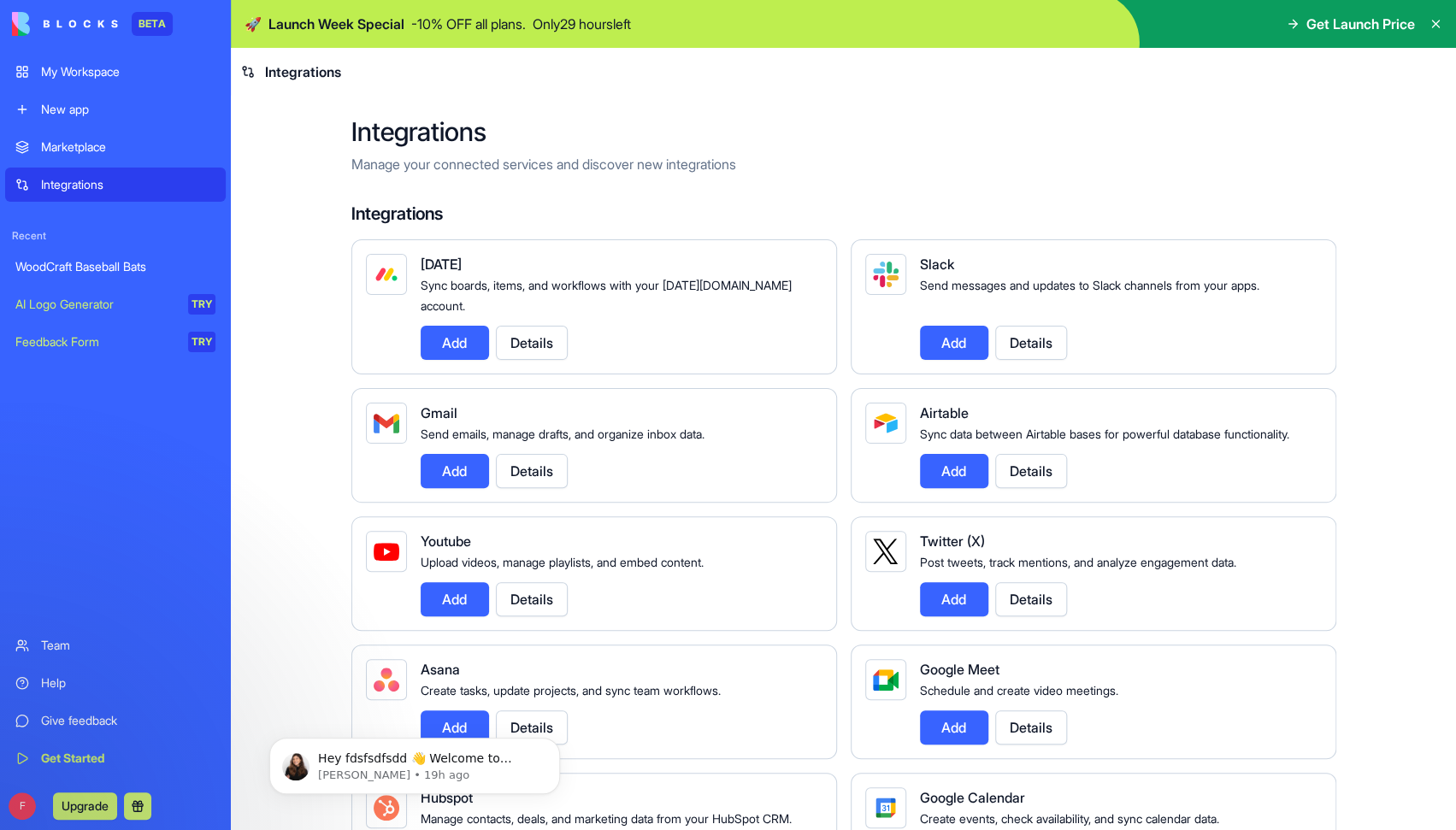
click at [82, 151] on div "Marketplace" at bounding box center [128, 147] width 174 height 18
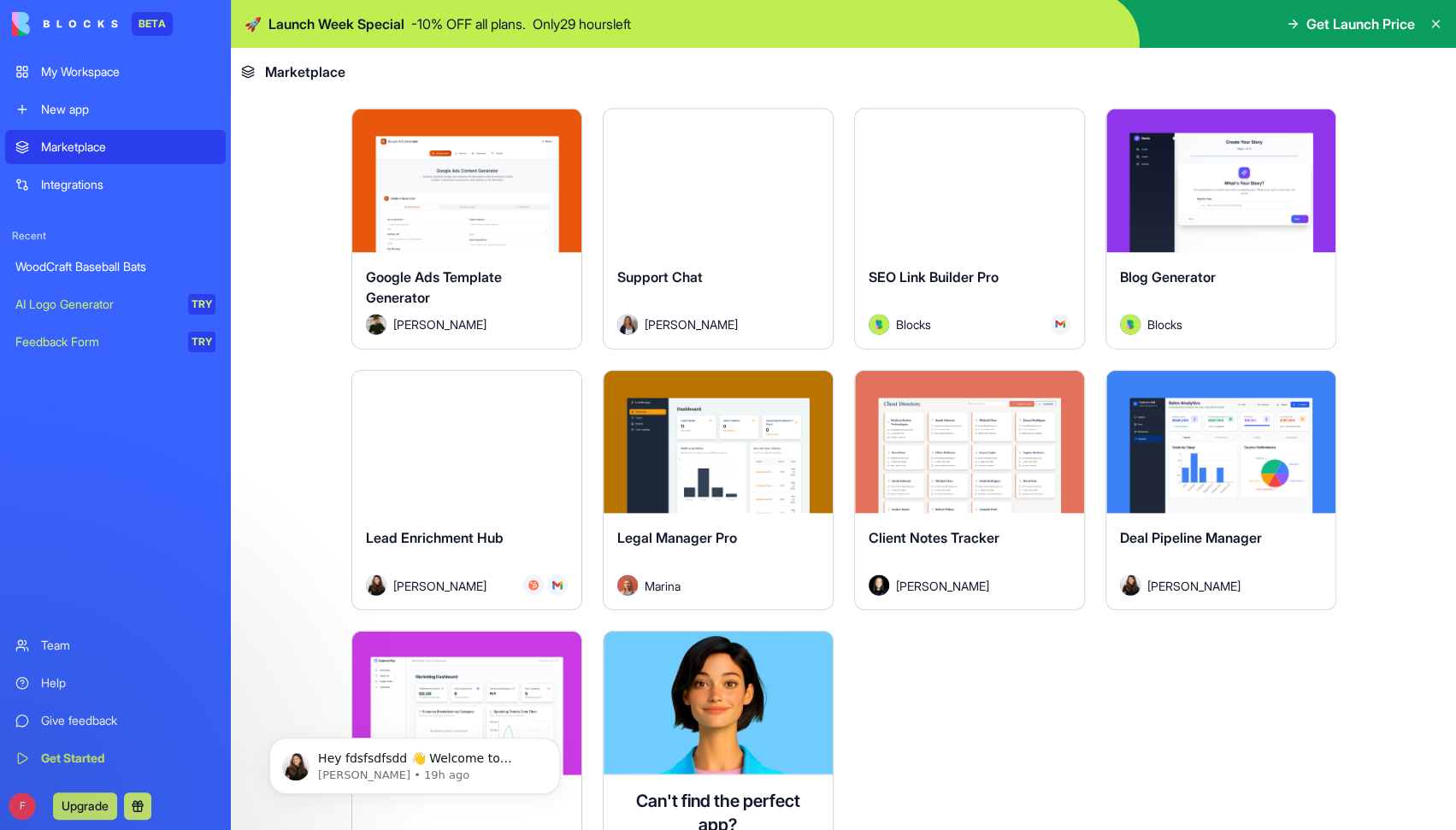
scroll to position [4507, 0]
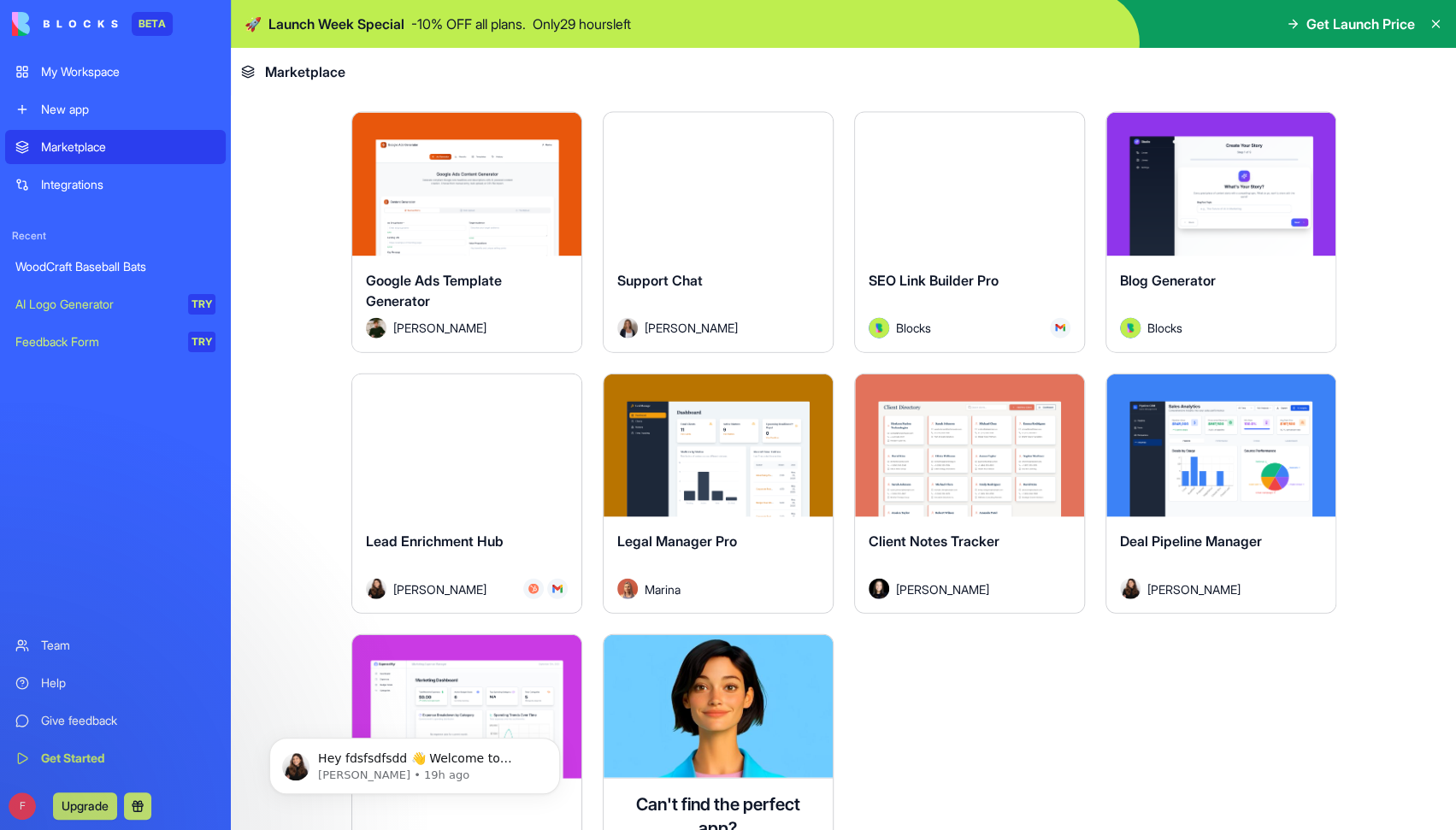
click at [94, 63] on link "My Workspace" at bounding box center [116, 71] width 221 height 34
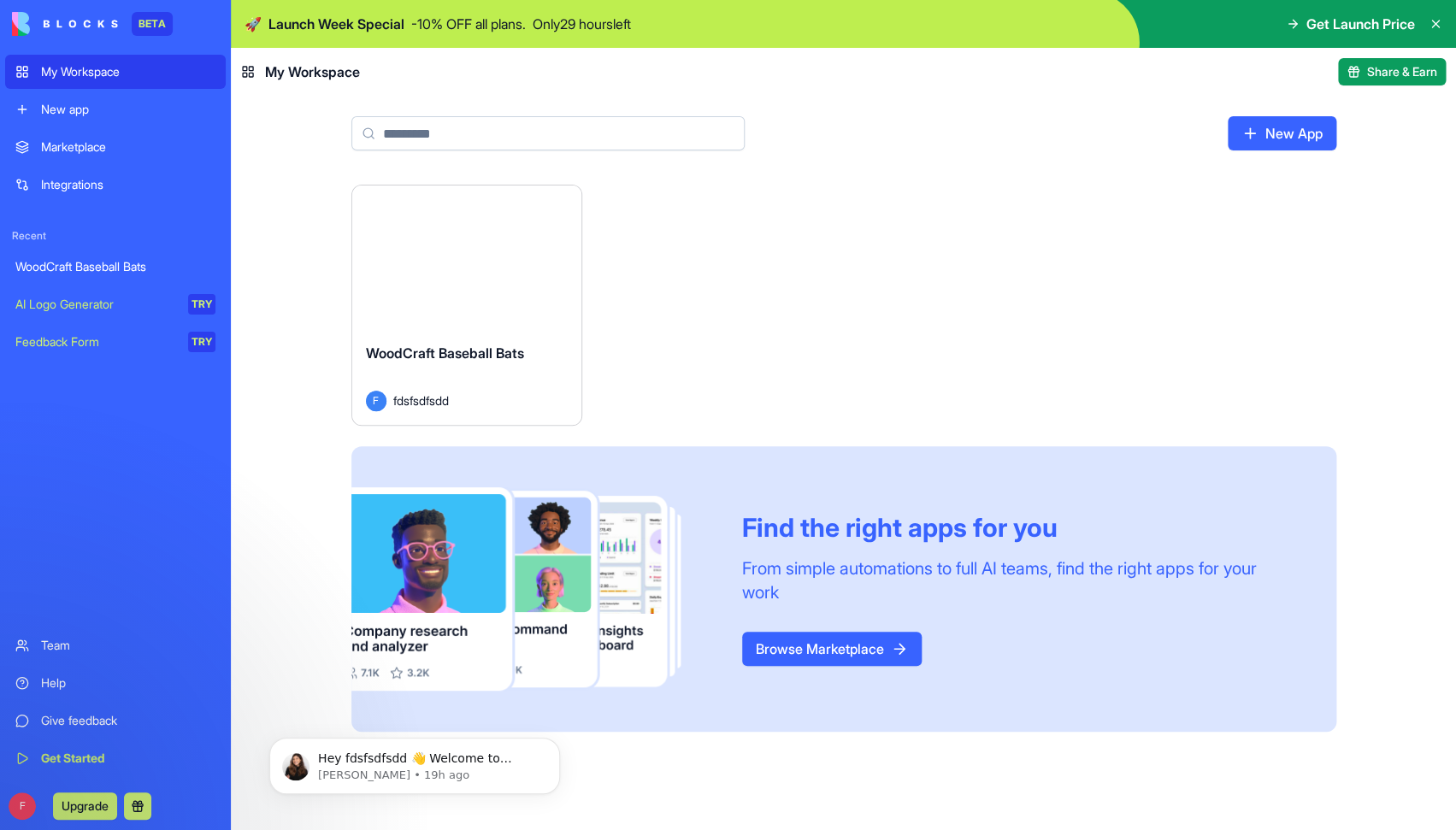
click at [478, 257] on button "Launch" at bounding box center [466, 257] width 128 height 34
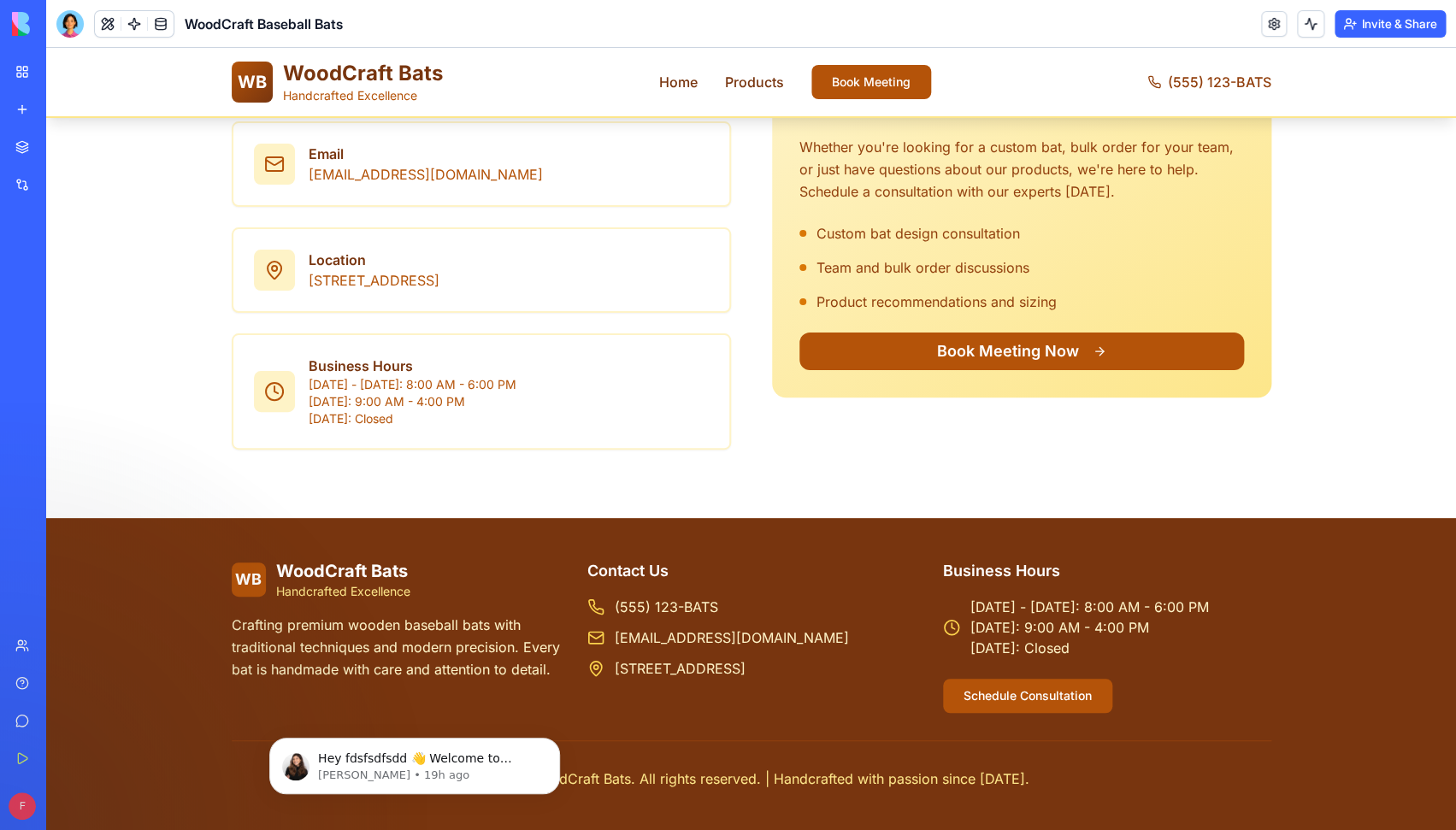
scroll to position [2926, 0]
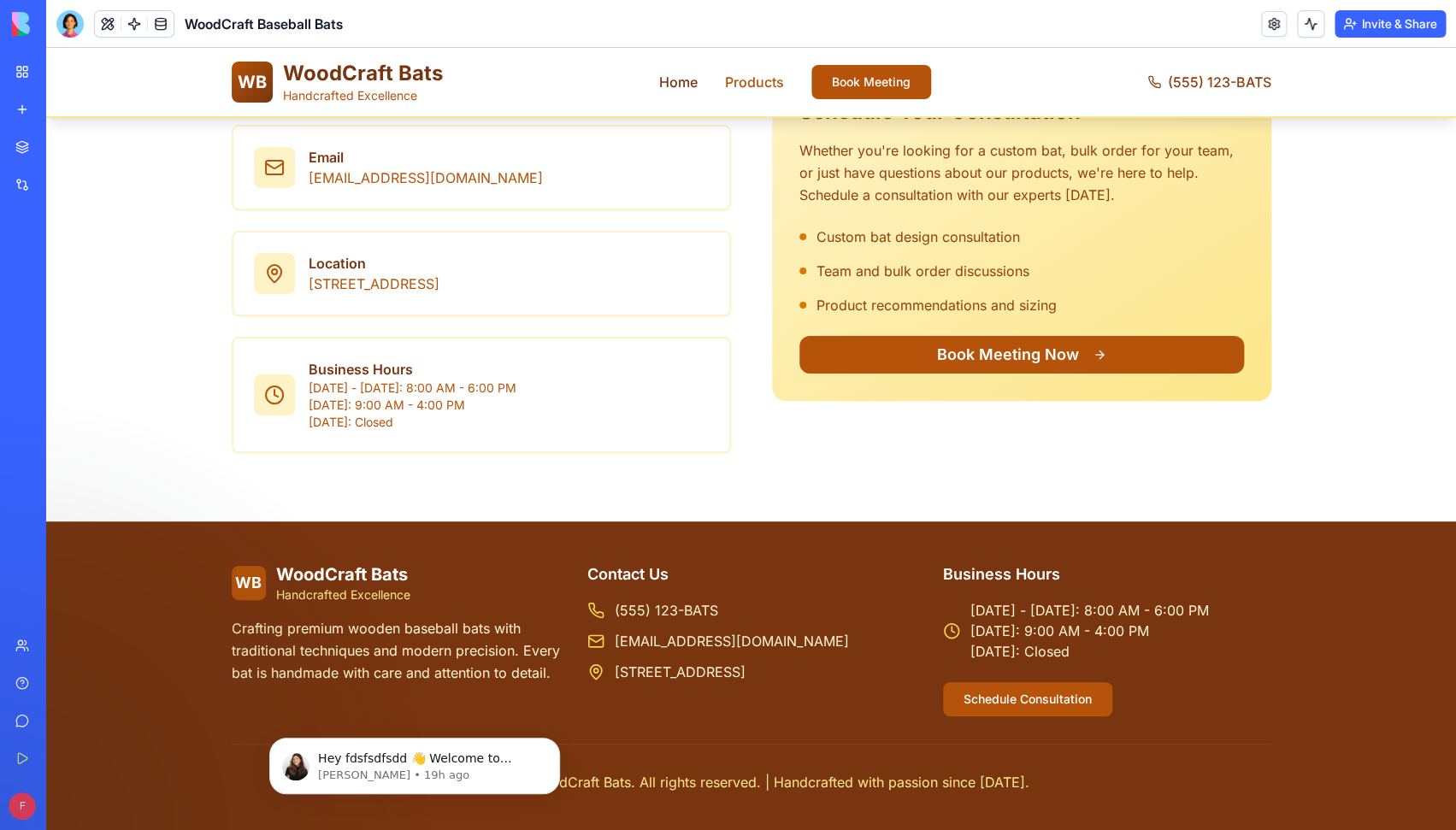
click at [742, 86] on link "Products" at bounding box center [754, 82] width 59 height 20
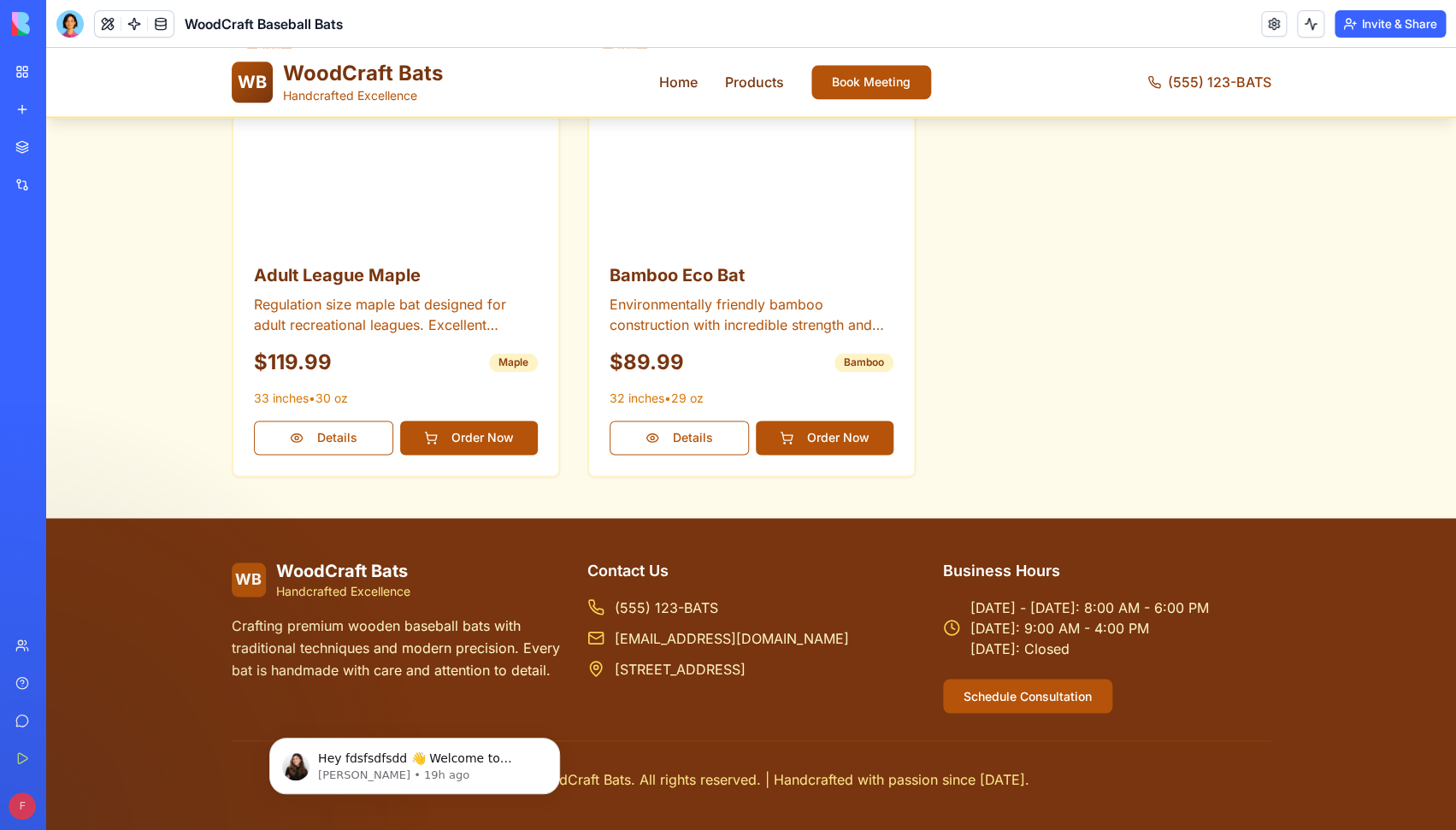
scroll to position [892, 0]
click at [671, 86] on link "Home" at bounding box center [678, 82] width 39 height 20
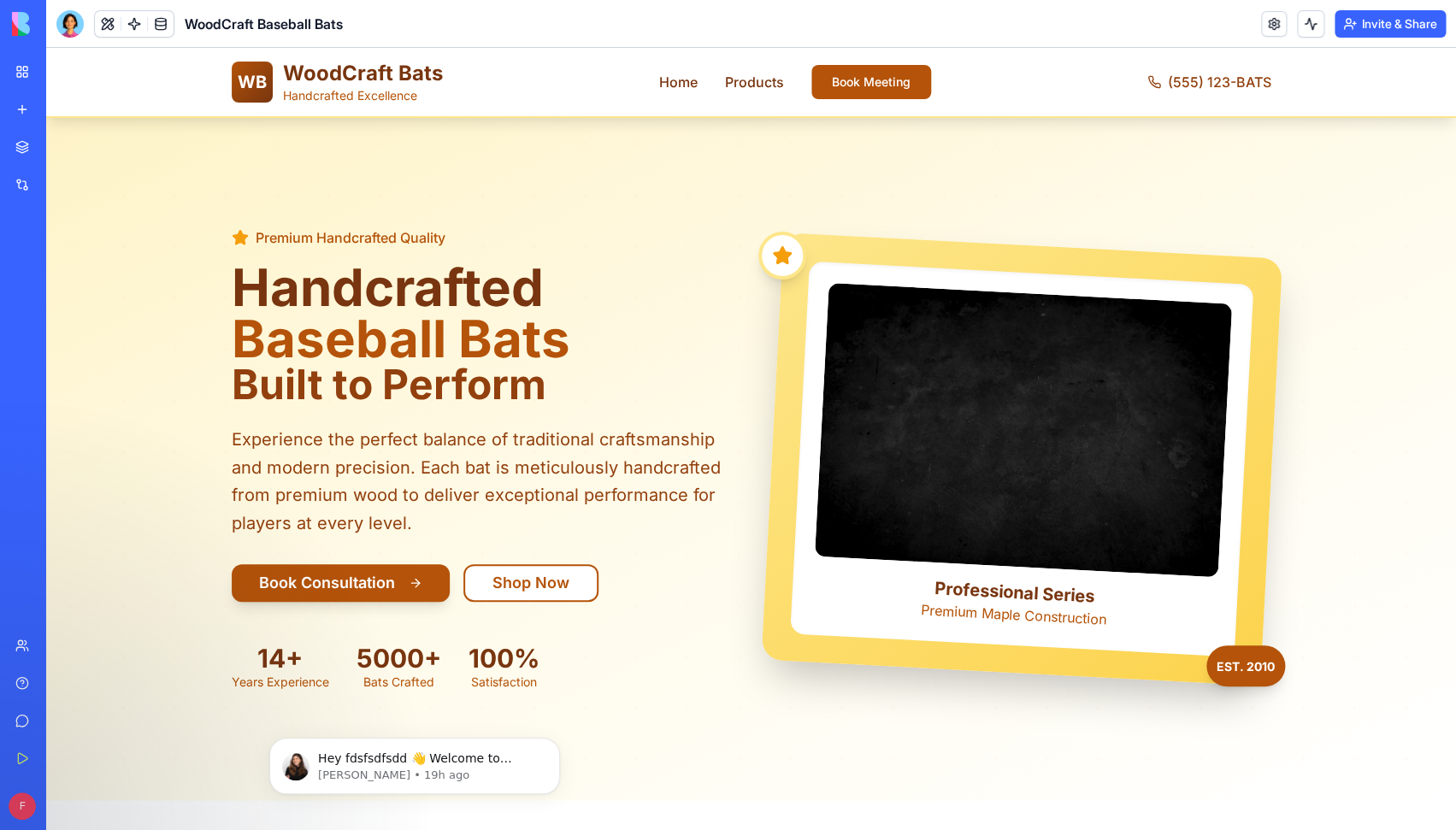
click at [328, 84] on h1 "WoodCraft Bats" at bounding box center [363, 73] width 160 height 27
click at [691, 86] on link "Home" at bounding box center [678, 82] width 39 height 20
click at [736, 80] on link "Products" at bounding box center [754, 82] width 59 height 20
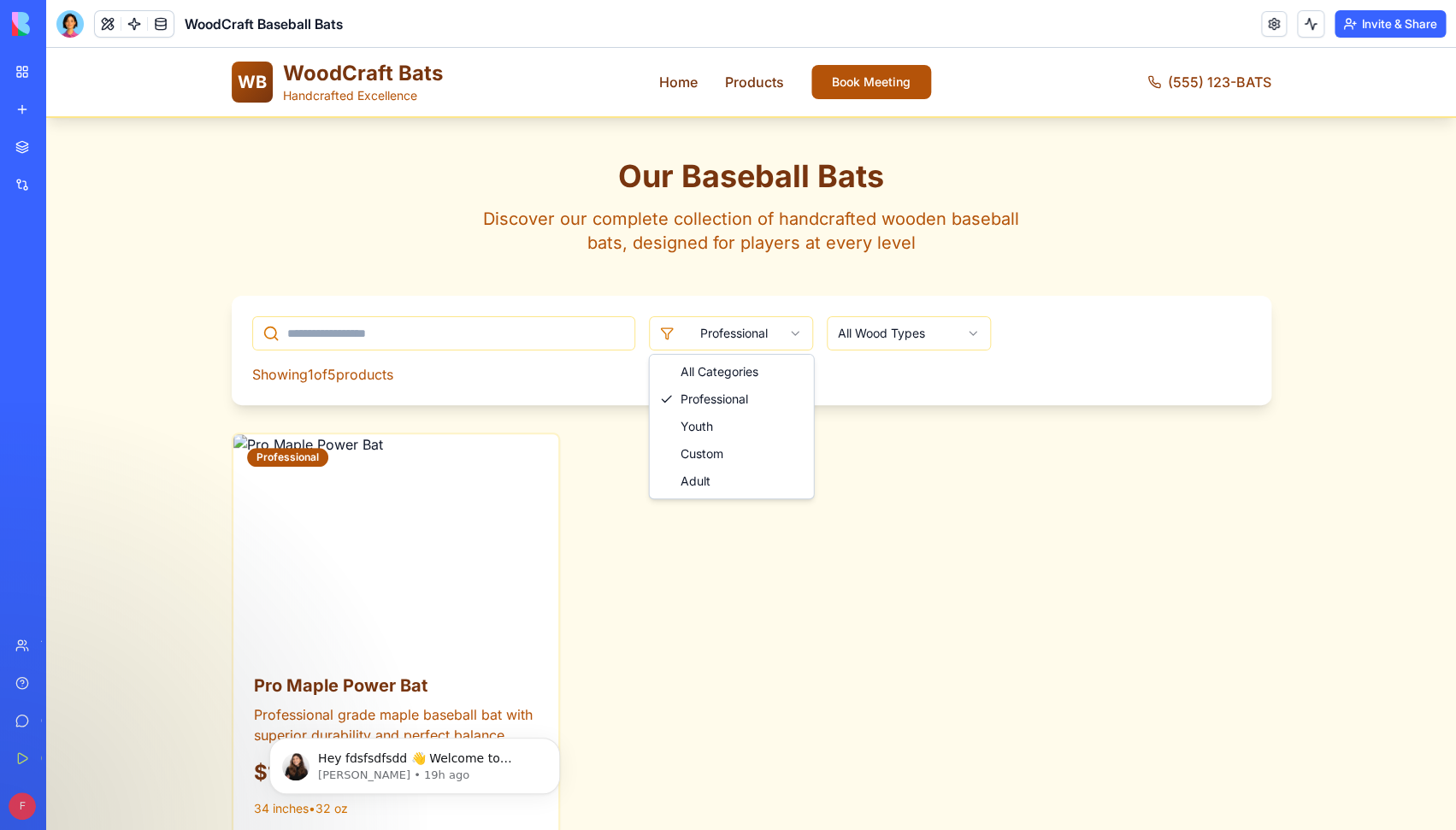
click at [766, 339] on html "WB WoodCraft Bats Handcrafted Excellence Home Products Book Meeting (555) 123-B…" at bounding box center [751, 644] width 1410 height 1192
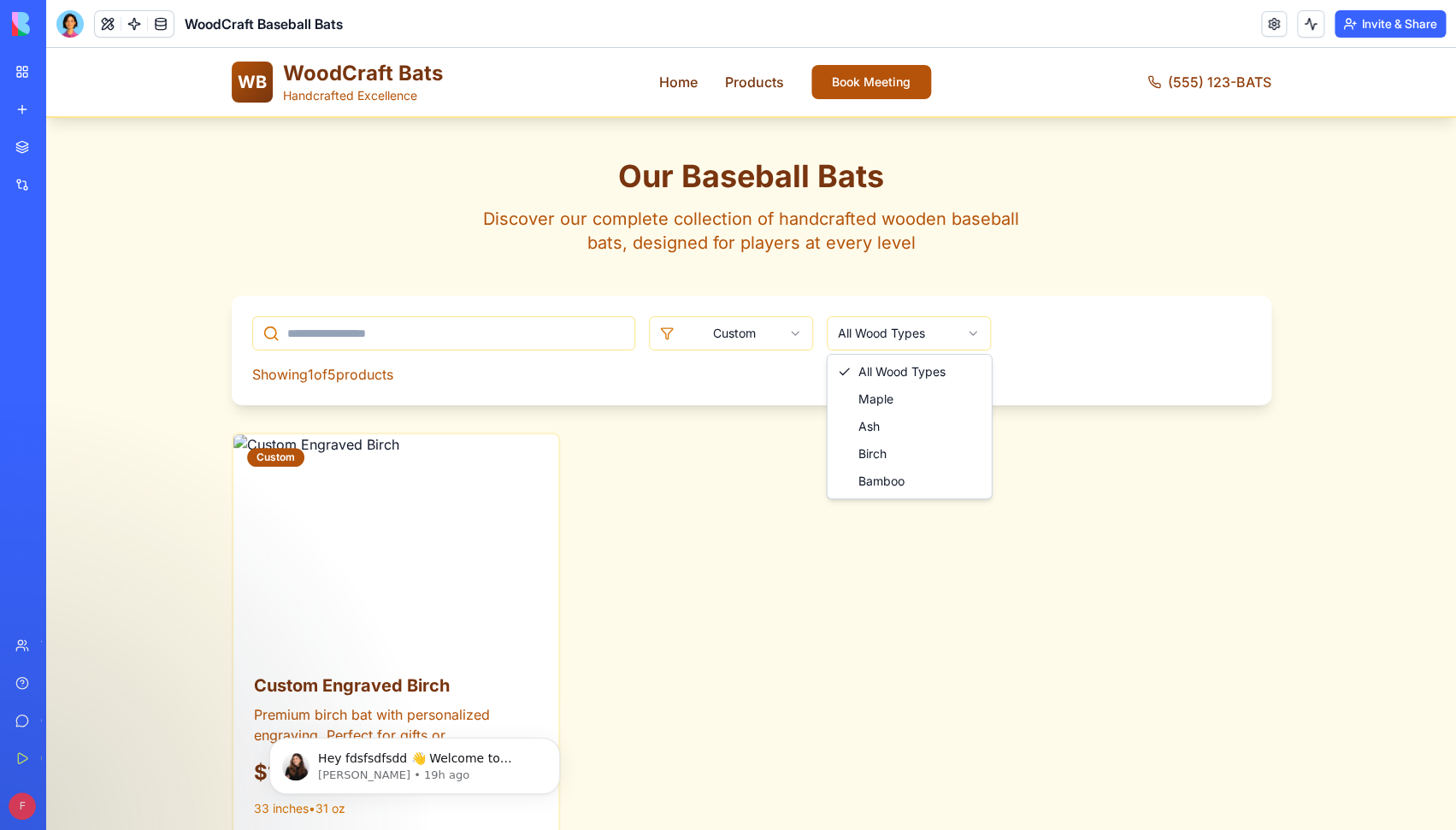
click at [892, 328] on html "WB WoodCraft Bats Handcrafted Excellence Home Products Book Meeting (555) 123-B…" at bounding box center [751, 644] width 1410 height 1192
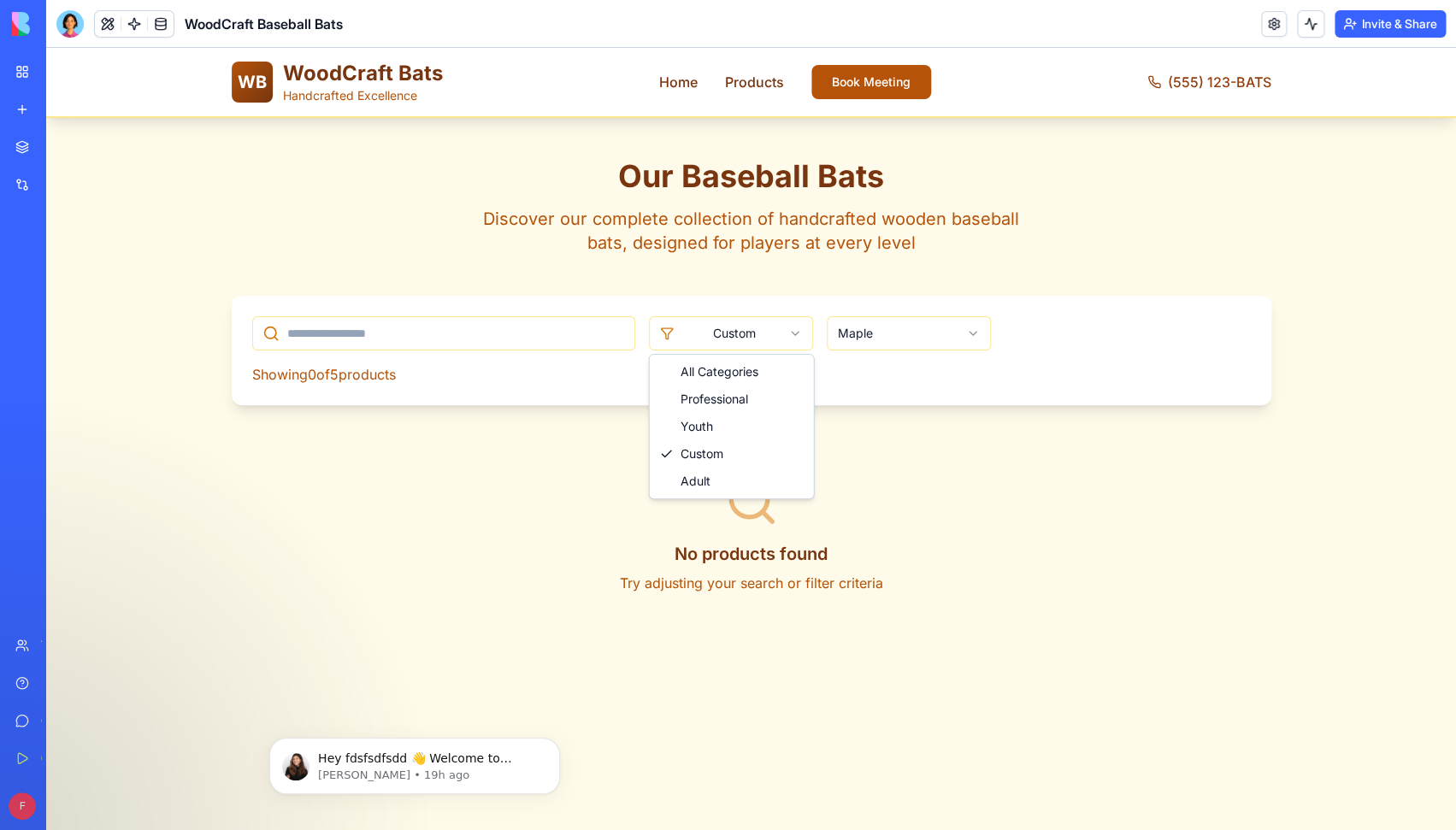
click at [728, 337] on html "WB WoodCraft Bats Handcrafted Excellence Home Products Book Meeting (555) 123-B…" at bounding box center [751, 630] width 1410 height 1164
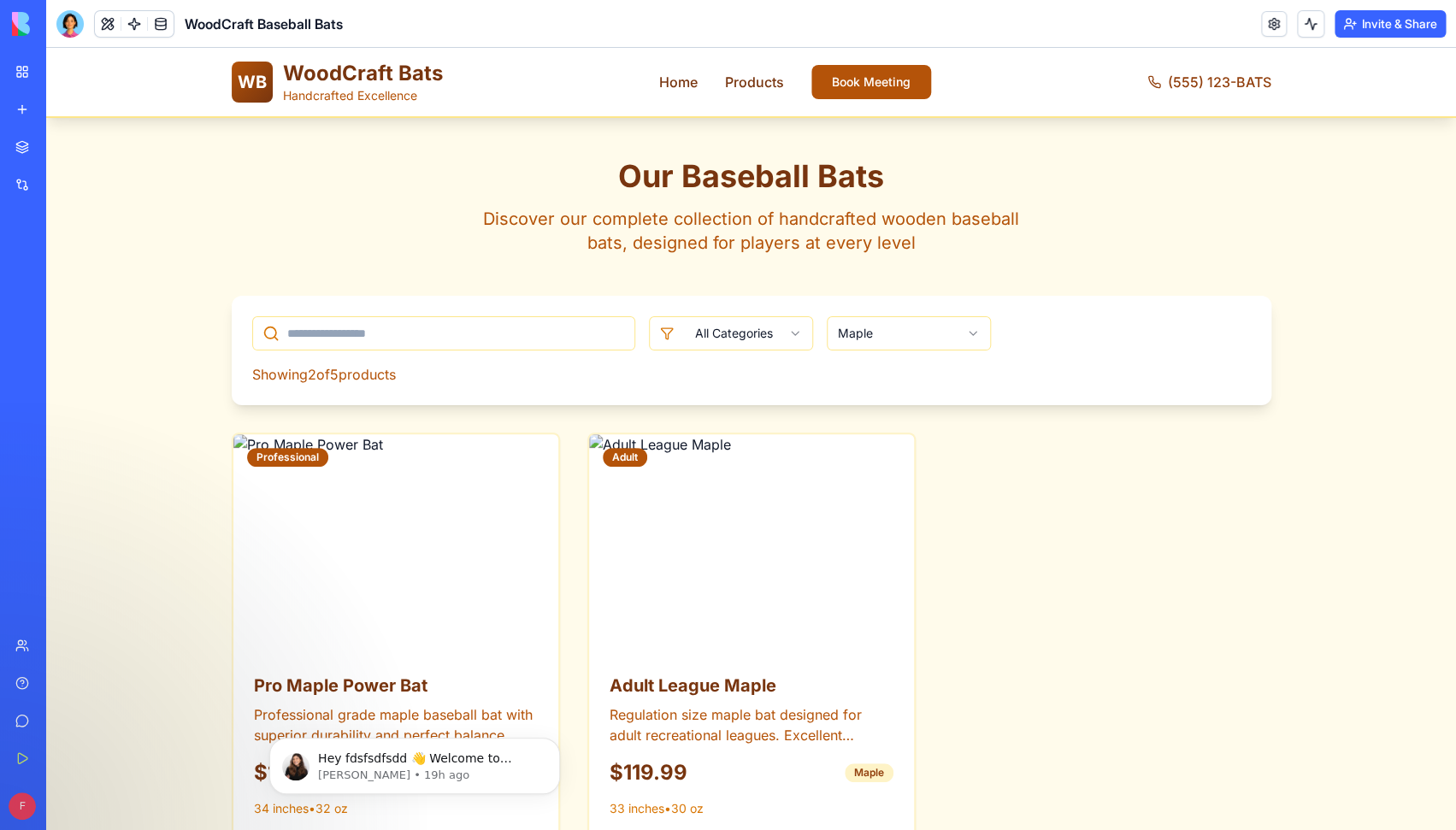
click at [904, 325] on html "WB WoodCraft Bats Handcrafted Excellence Home Products Book Meeting (555) 123-B…" at bounding box center [751, 644] width 1410 height 1192
